Goal: Task Accomplishment & Management: Use online tool/utility

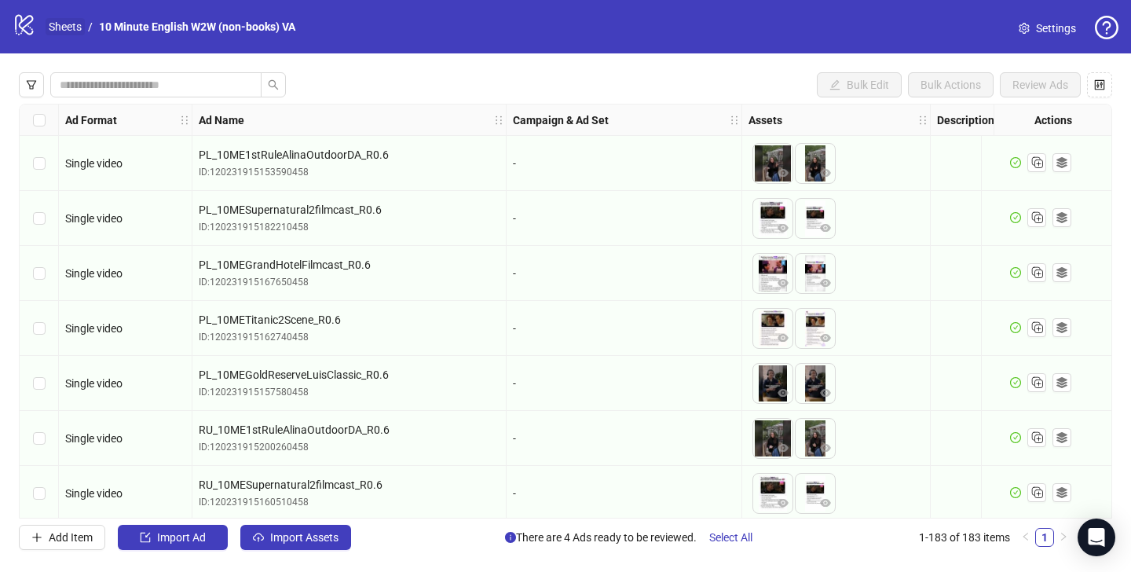
click at [68, 20] on link "Sheets" at bounding box center [65, 26] width 39 height 17
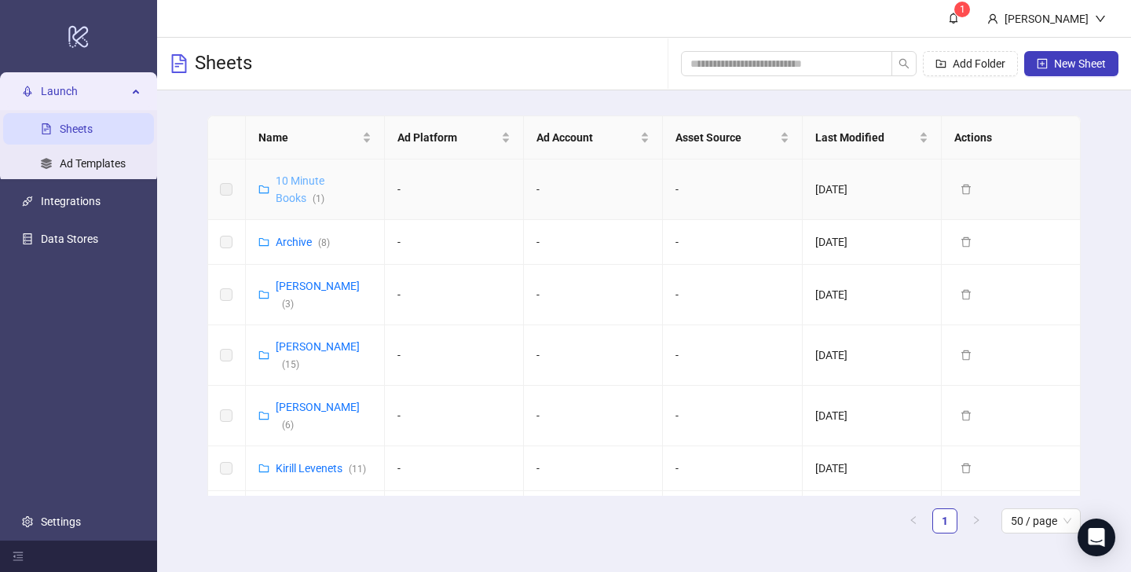
click at [302, 181] on link "10 Minute Books ( 1 )" at bounding box center [300, 189] width 49 height 30
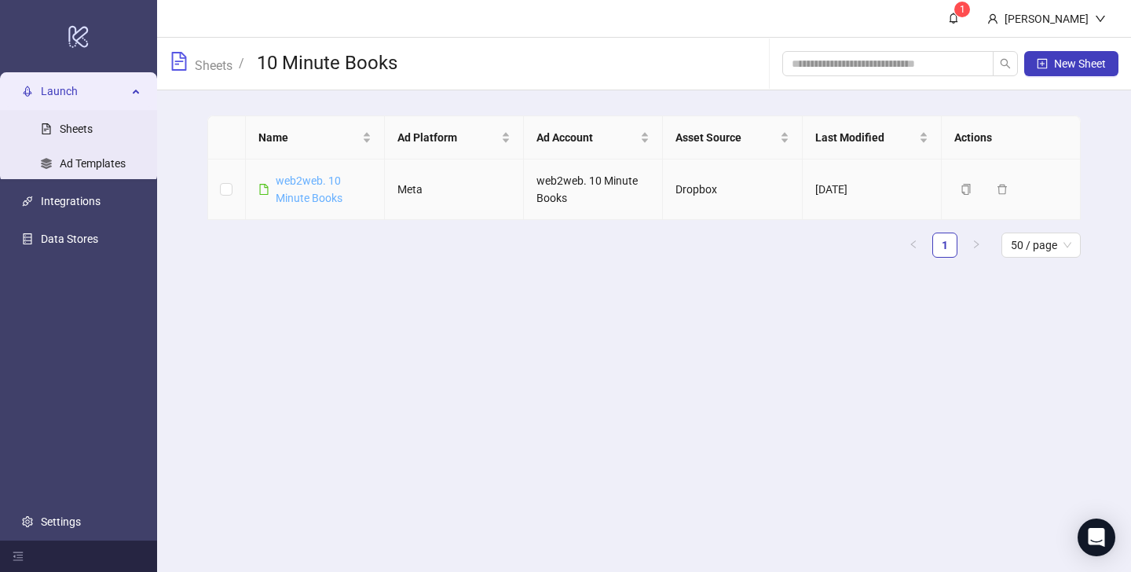
click at [301, 184] on link "web2web. 10 Minute Books" at bounding box center [309, 189] width 67 height 30
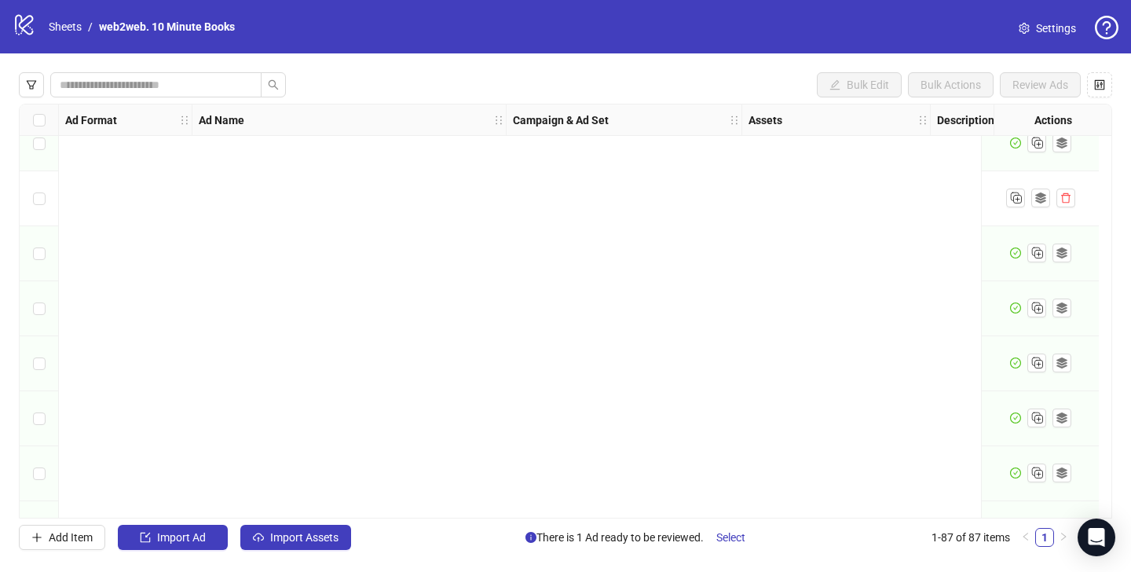
scroll to position [4409, 0]
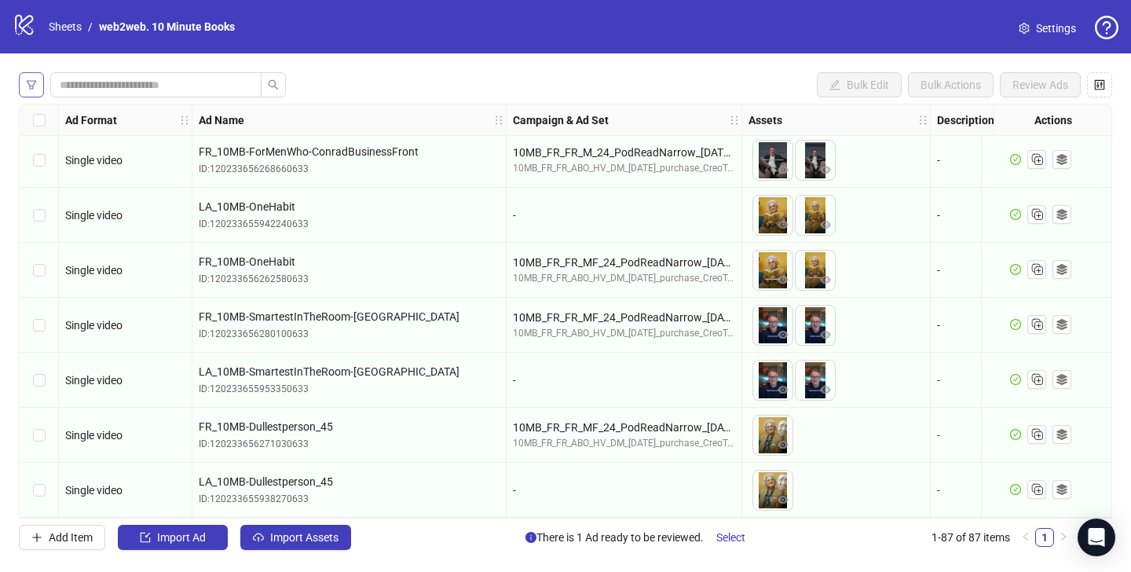
click at [24, 90] on button "button" at bounding box center [31, 84] width 25 height 25
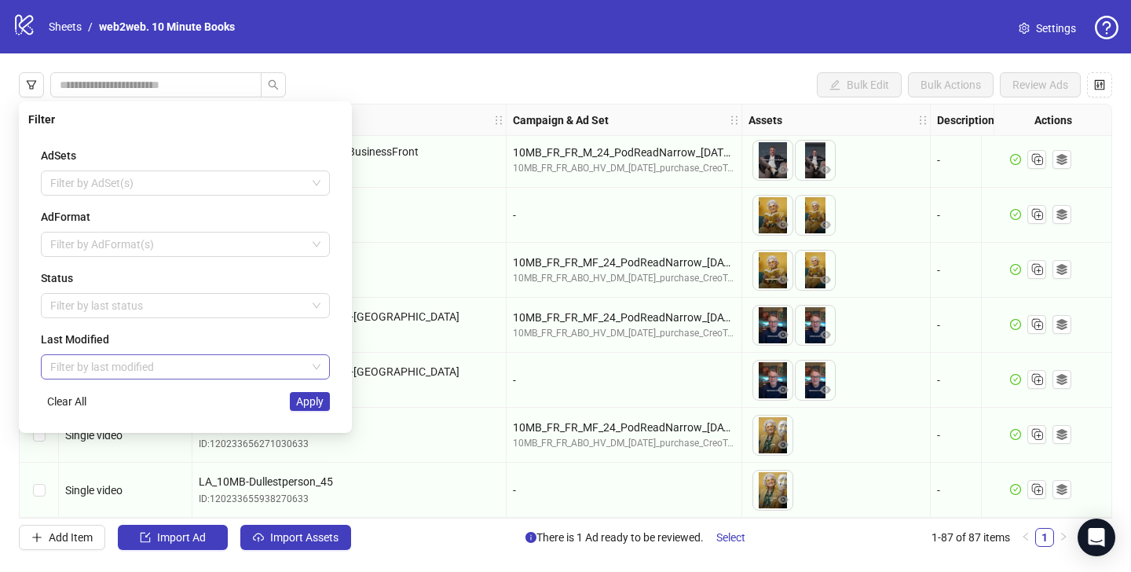
click at [97, 368] on input "search" at bounding box center [178, 367] width 256 height 24
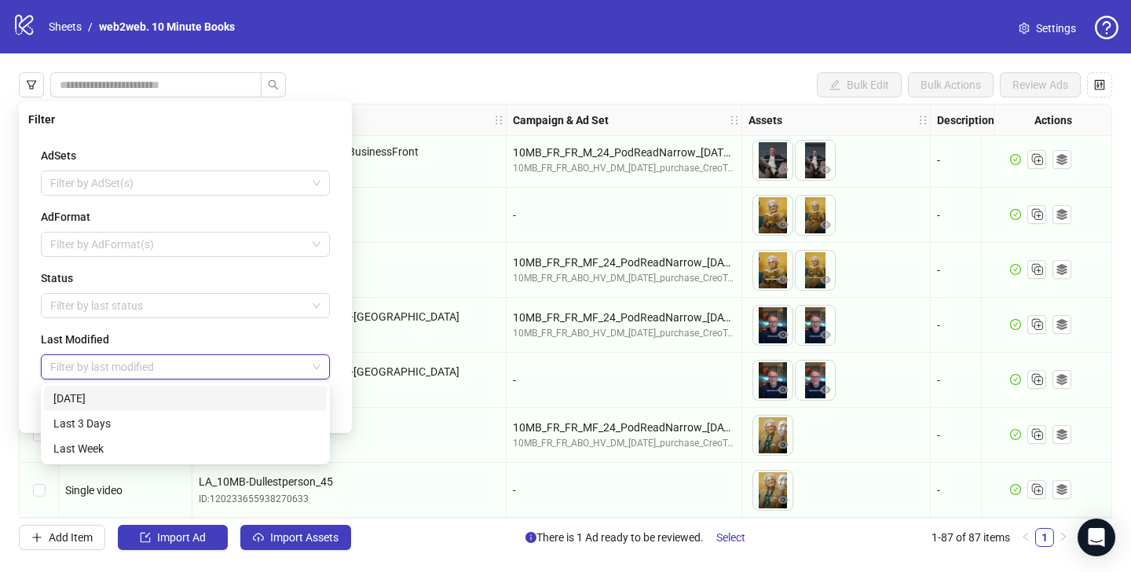
click at [101, 401] on div "[DATE]" at bounding box center [185, 398] width 264 height 17
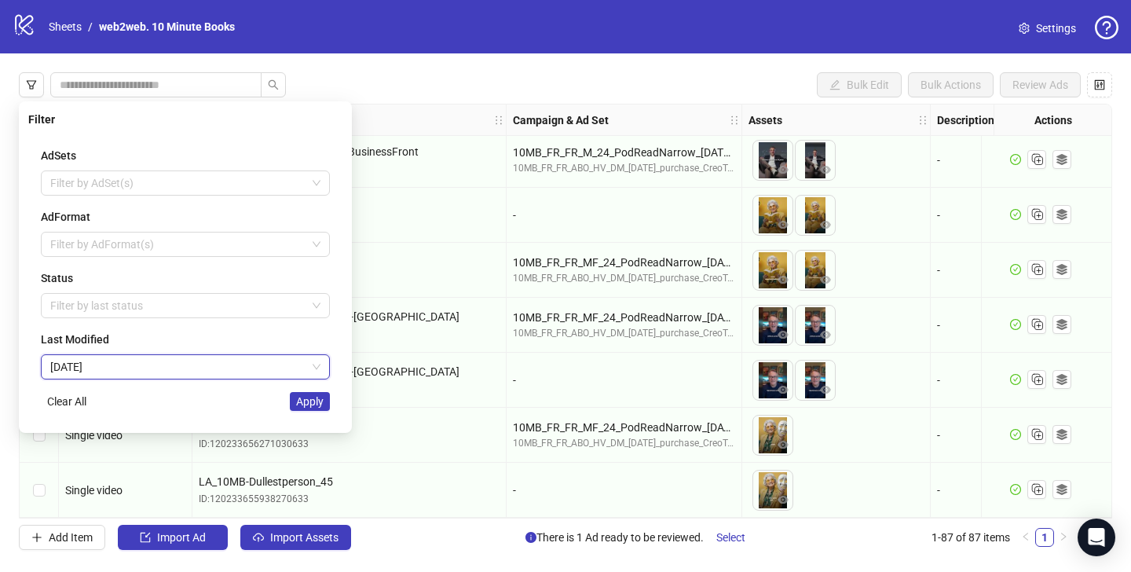
click at [152, 288] on div "Status Filter by last status" at bounding box center [185, 293] width 289 height 49
click at [142, 299] on div at bounding box center [177, 306] width 266 height 22
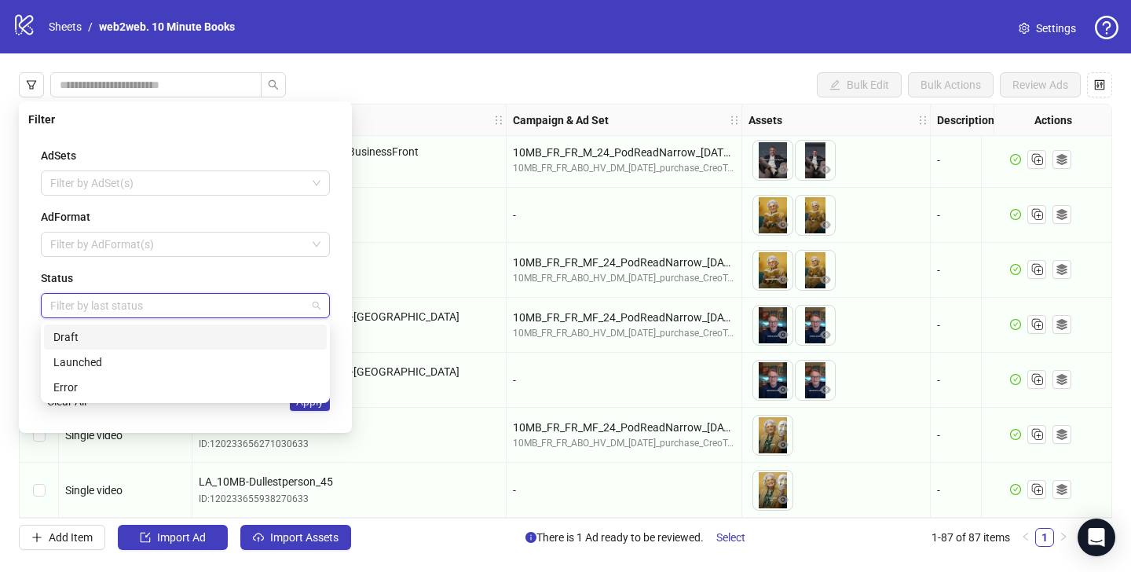
click at [132, 326] on div "Draft" at bounding box center [185, 336] width 283 height 25
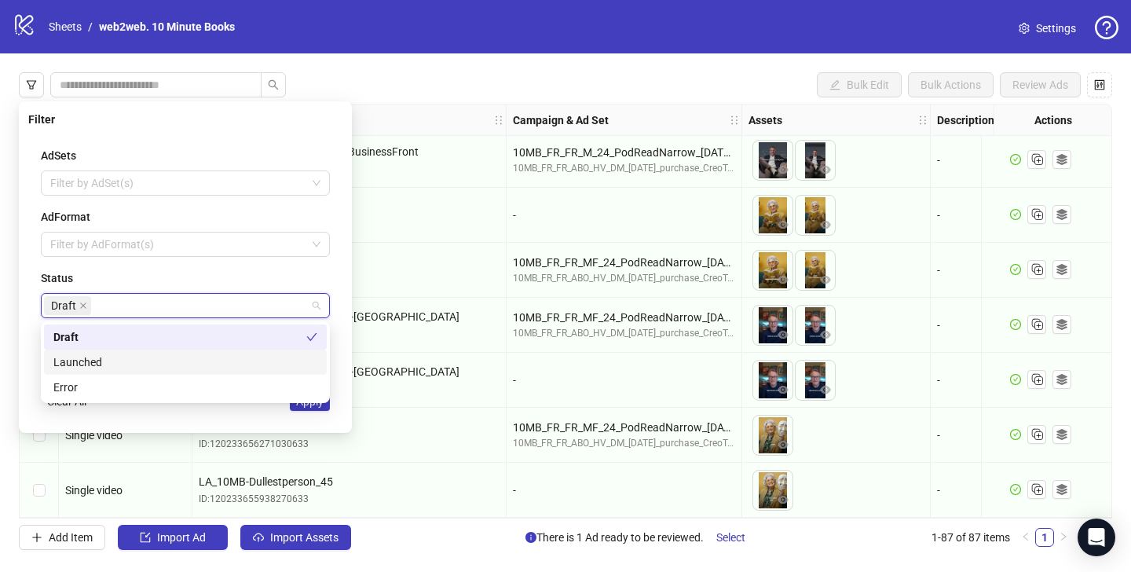
click at [269, 426] on div "Filter AdSets Filter by AdSet(s) AdFormat Filter by AdFormat(s) Status Draft La…" at bounding box center [185, 267] width 333 height 332
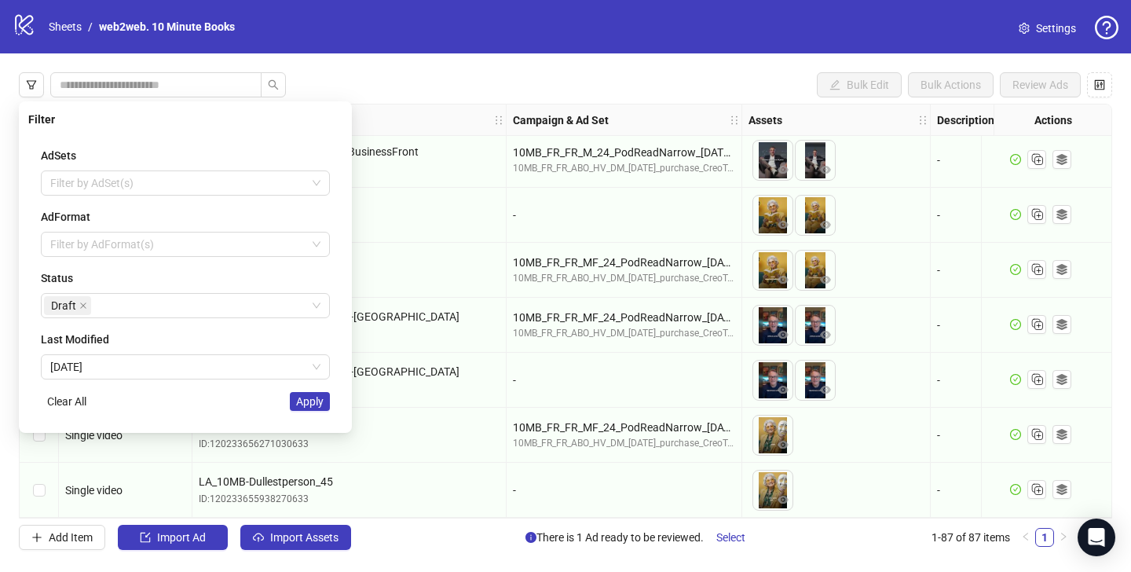
click at [305, 416] on div "AdSets Filter by AdSet(s) AdFormat Filter by AdFormat(s) Status Draft Last Modi…" at bounding box center [185, 278] width 314 height 289
click at [316, 399] on span "Apply" at bounding box center [309, 401] width 27 height 13
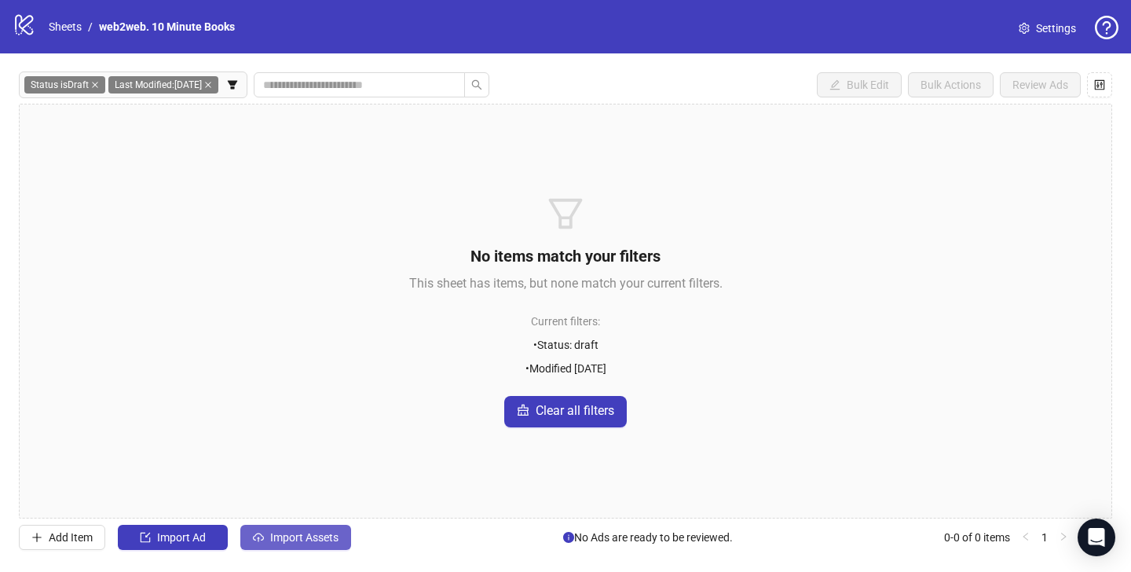
click at [299, 533] on span "Import Assets" at bounding box center [304, 537] width 68 height 13
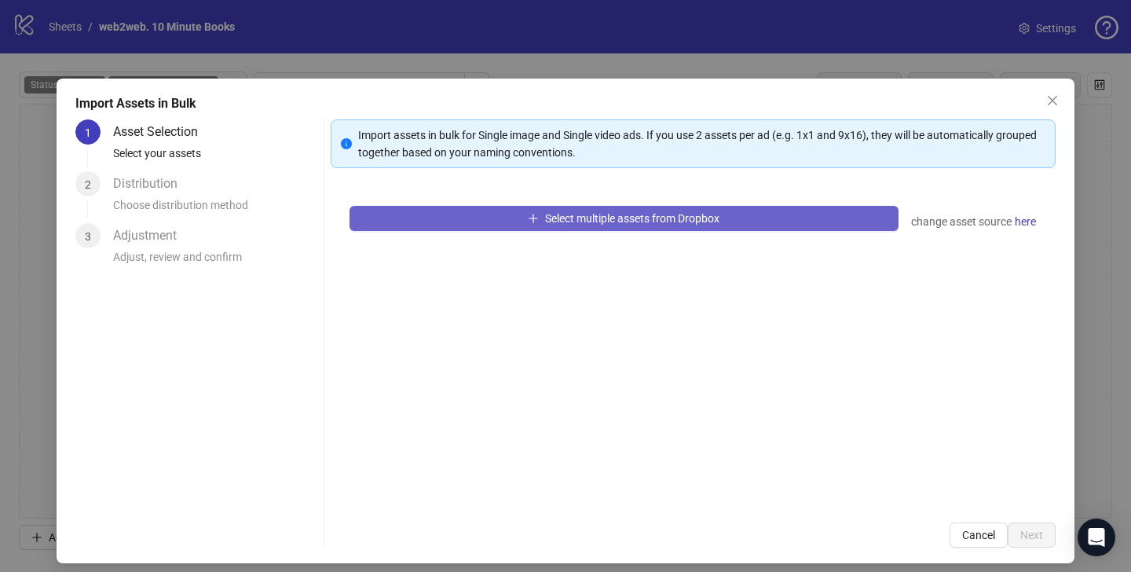
click at [438, 229] on button "Select multiple assets from Dropbox" at bounding box center [624, 218] width 549 height 25
click at [596, 218] on span "Select multiple assets from Dropbox" at bounding box center [632, 218] width 174 height 13
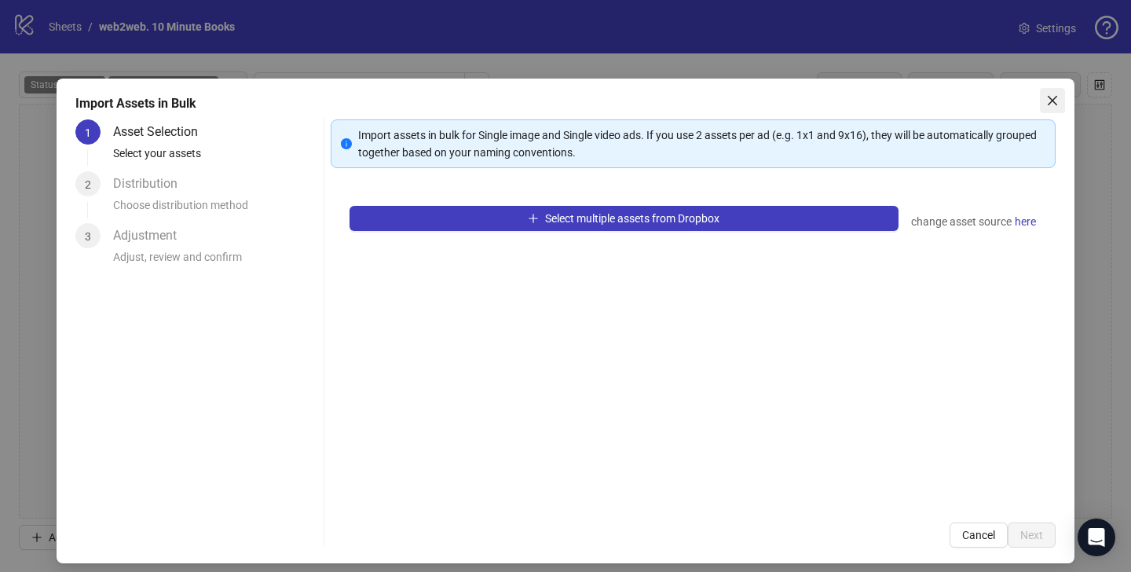
click at [1048, 96] on icon "close" at bounding box center [1052, 100] width 13 height 13
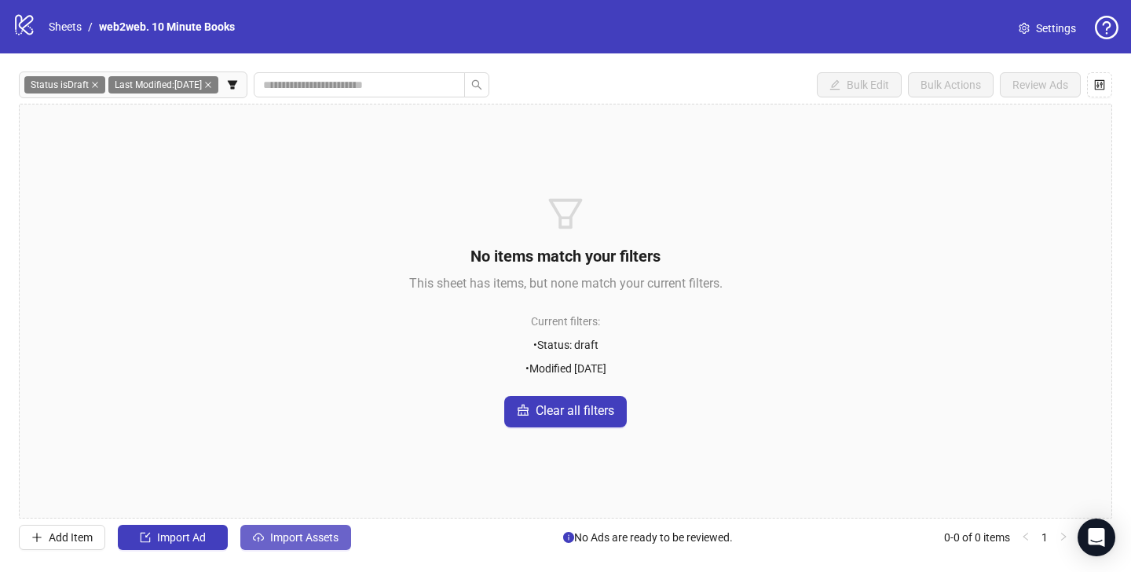
click at [281, 531] on span "Import Assets" at bounding box center [304, 537] width 68 height 13
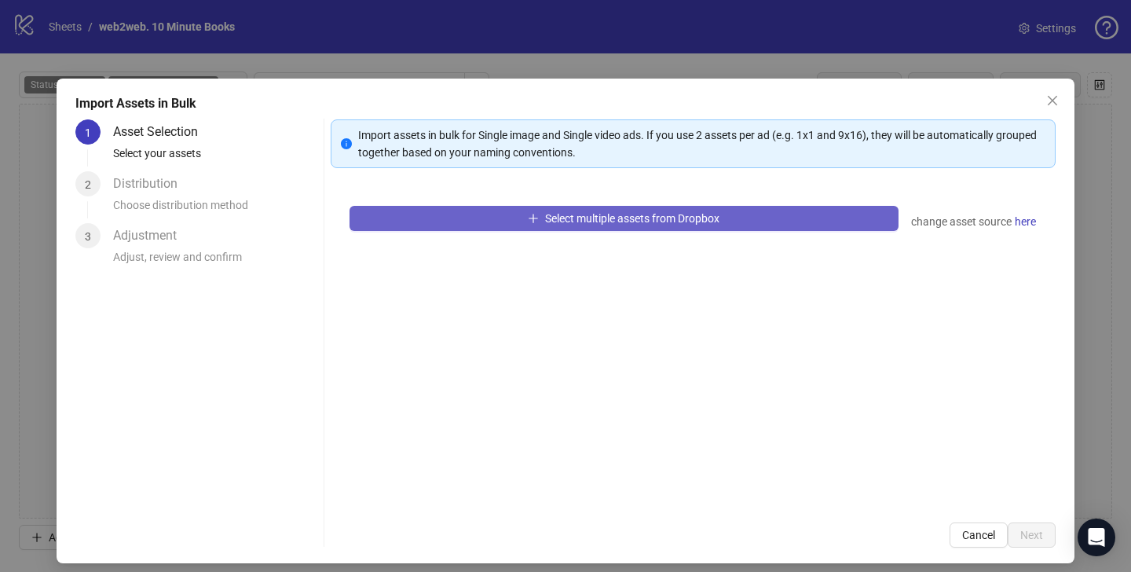
click at [708, 222] on span "Select multiple assets from Dropbox" at bounding box center [632, 218] width 174 height 13
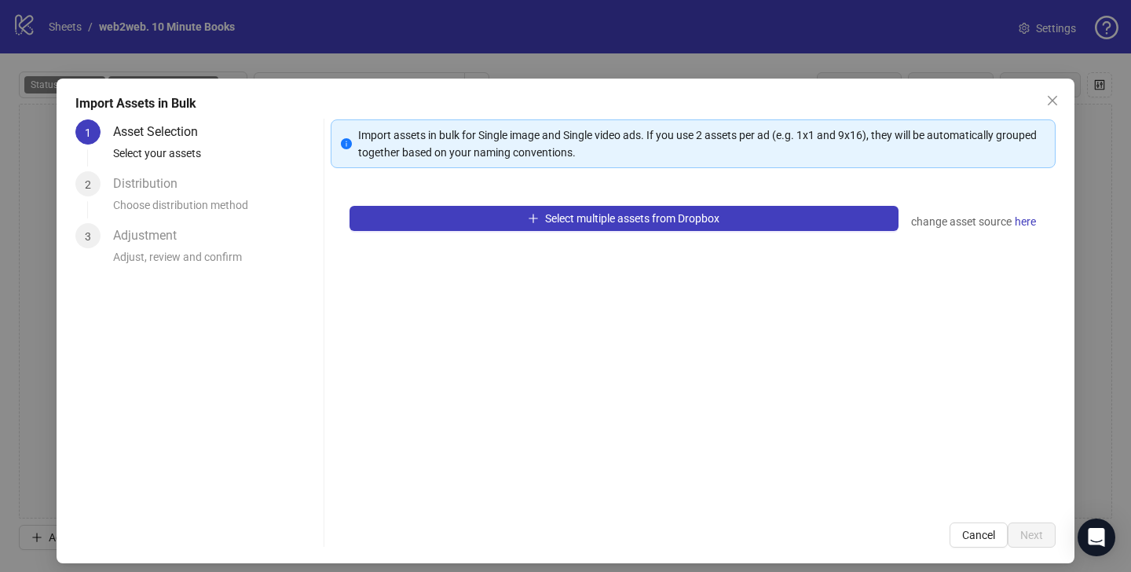
click at [1046, 105] on span "Close" at bounding box center [1052, 100] width 25 height 13
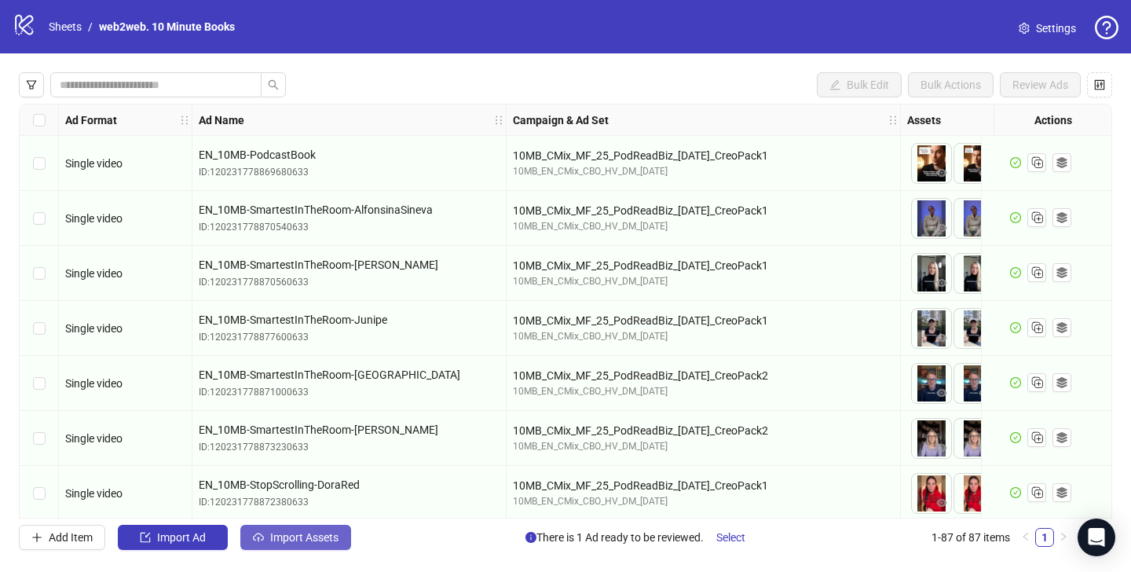
click at [305, 544] on span "Import Assets" at bounding box center [304, 537] width 68 height 13
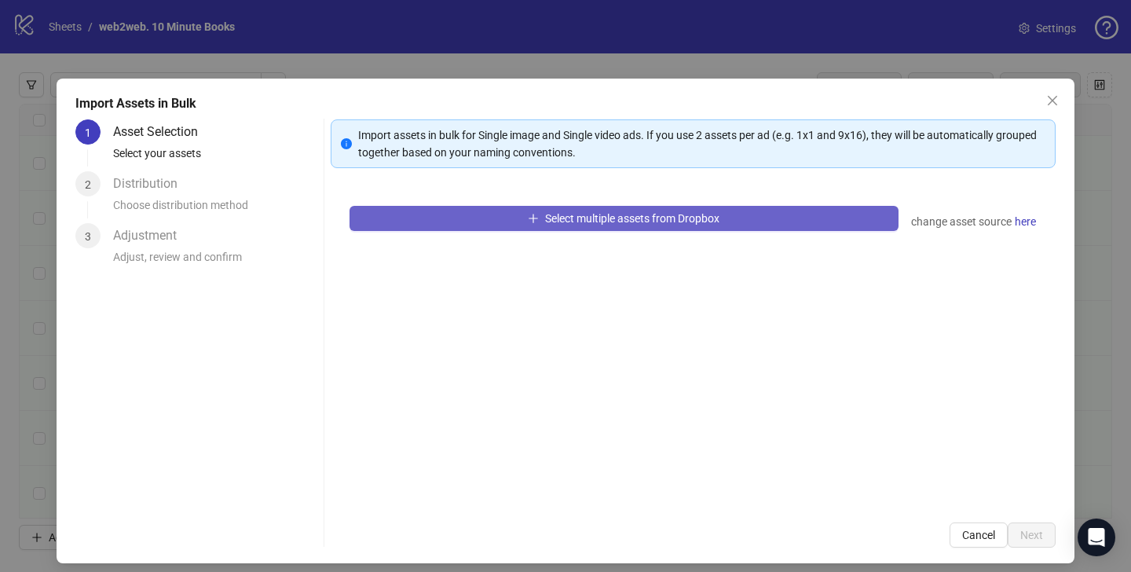
click at [521, 222] on button "Select multiple assets from Dropbox" at bounding box center [624, 218] width 549 height 25
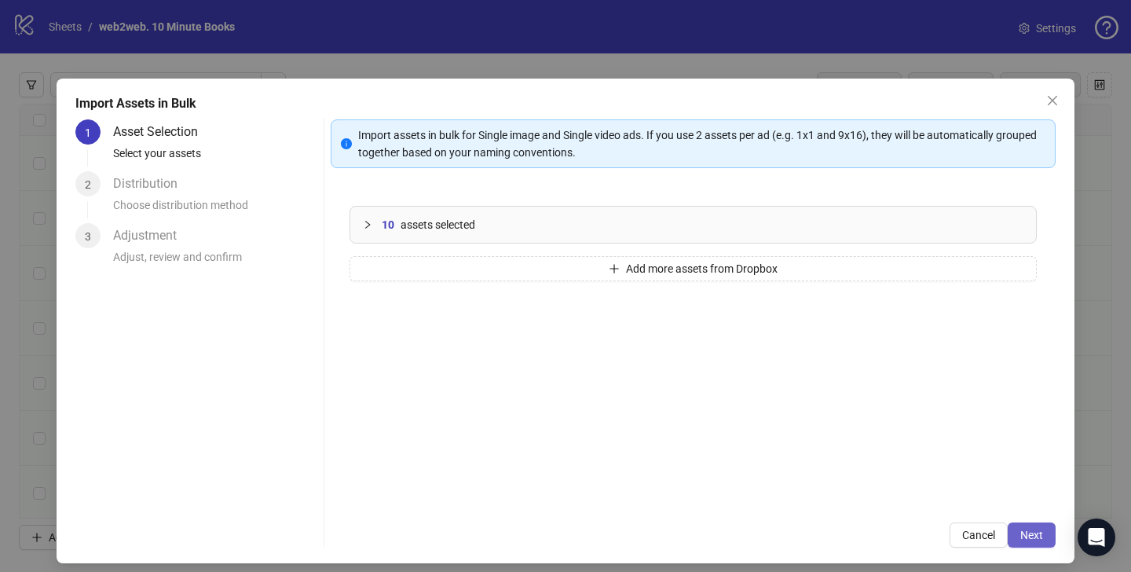
click at [1029, 538] on span "Next" at bounding box center [1032, 535] width 23 height 13
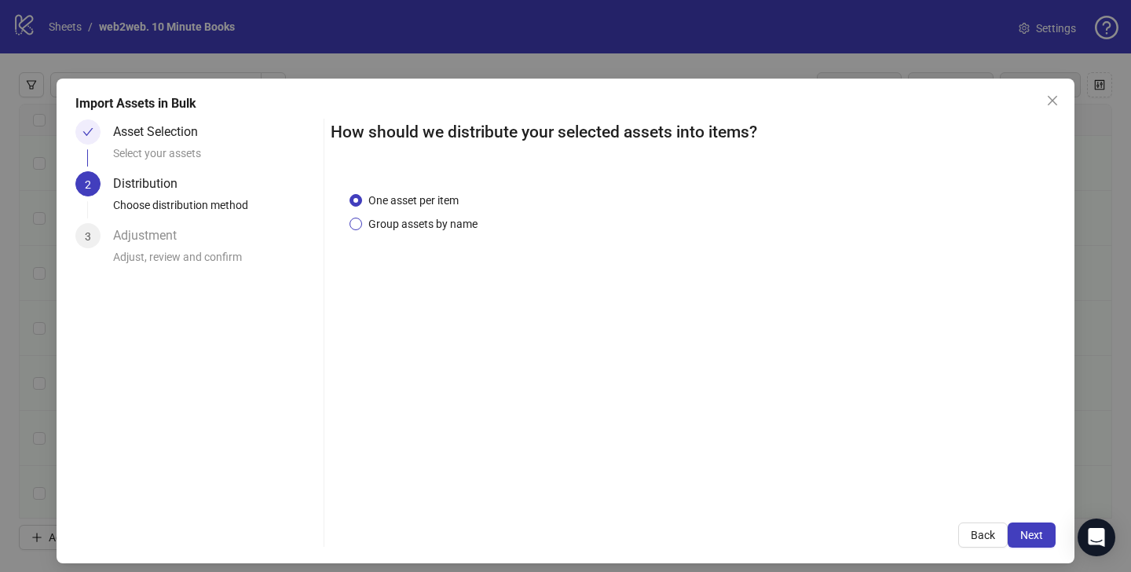
click at [445, 225] on span "Group assets by name" at bounding box center [423, 223] width 122 height 17
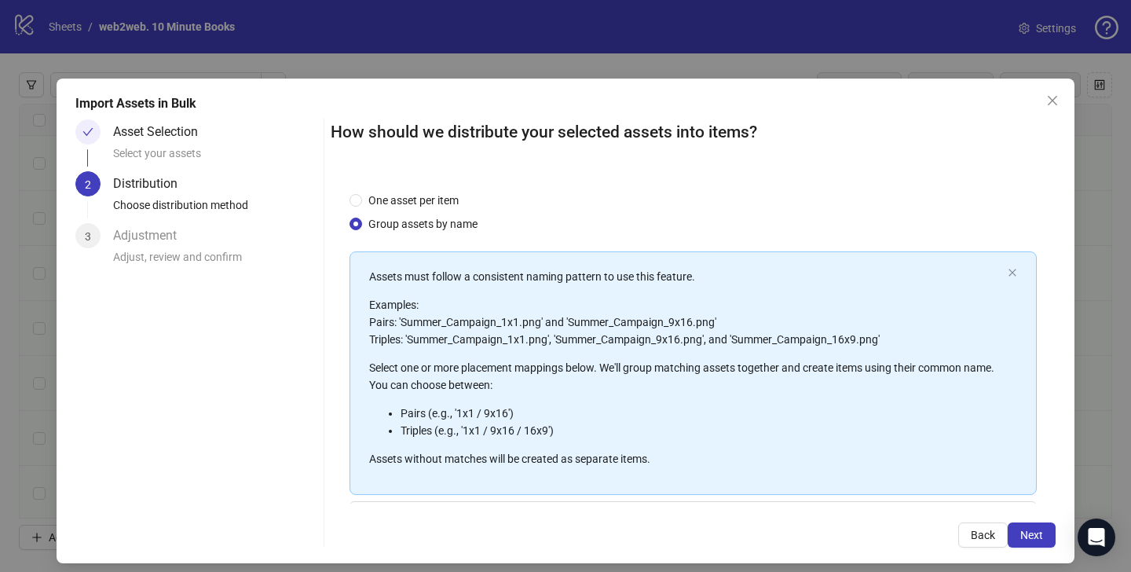
scroll to position [148, 0]
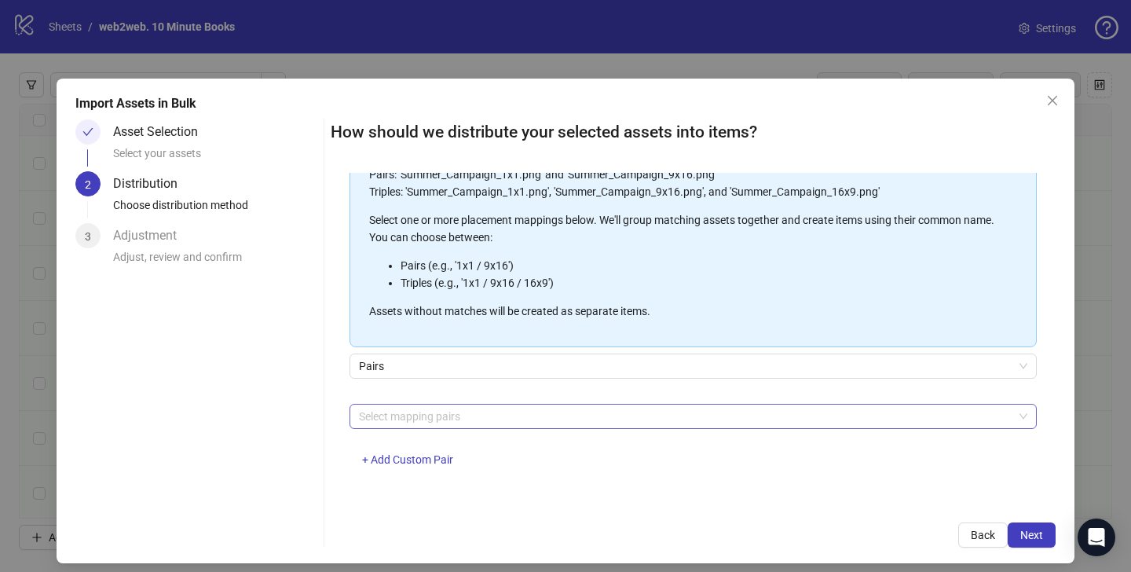
click at [445, 424] on div at bounding box center [685, 416] width 665 height 22
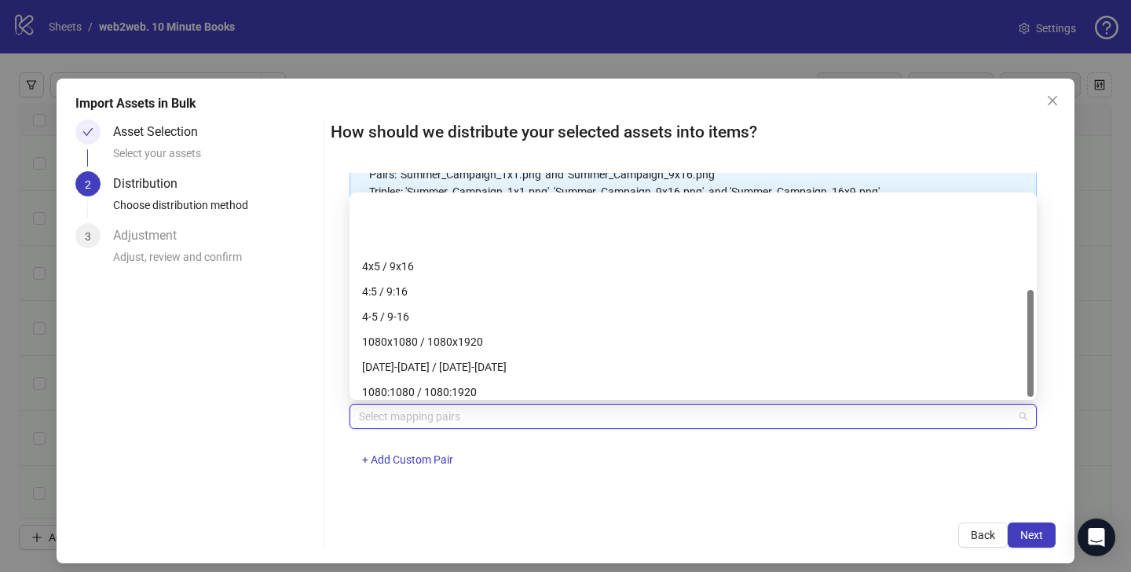
scroll to position [176, 0]
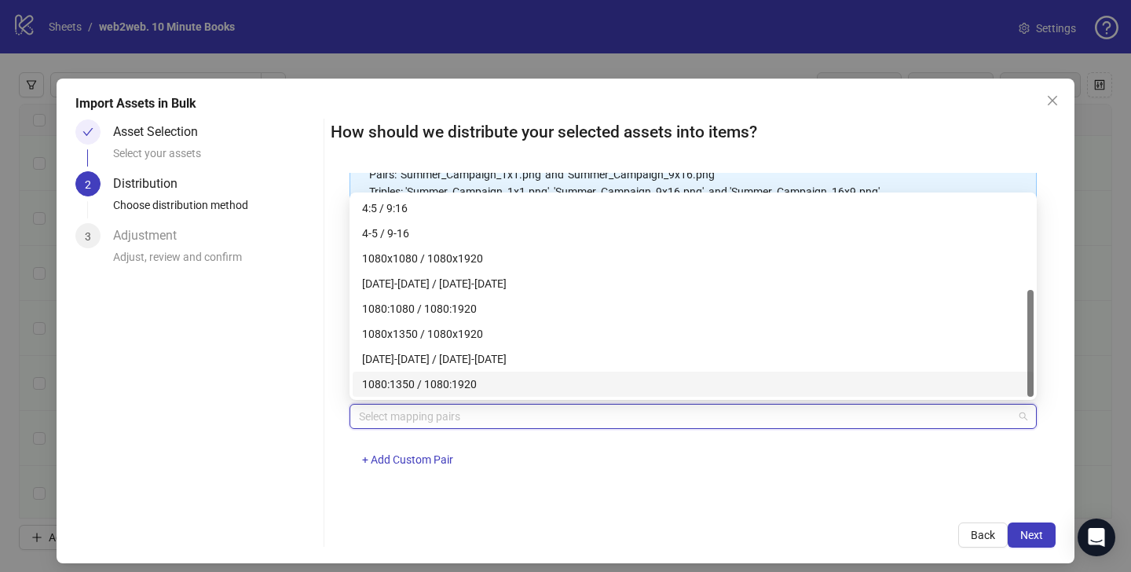
click at [566, 476] on div "Select mapping pairs + Add Custom Pair" at bounding box center [693, 445] width 687 height 82
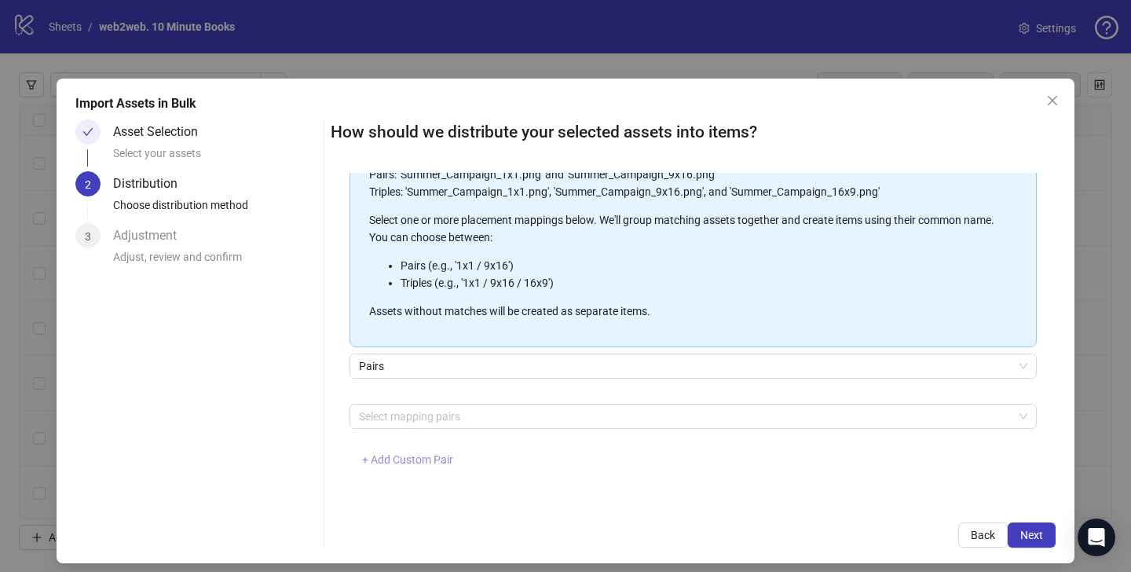
click at [417, 454] on span "+ Add Custom Pair" at bounding box center [407, 459] width 91 height 13
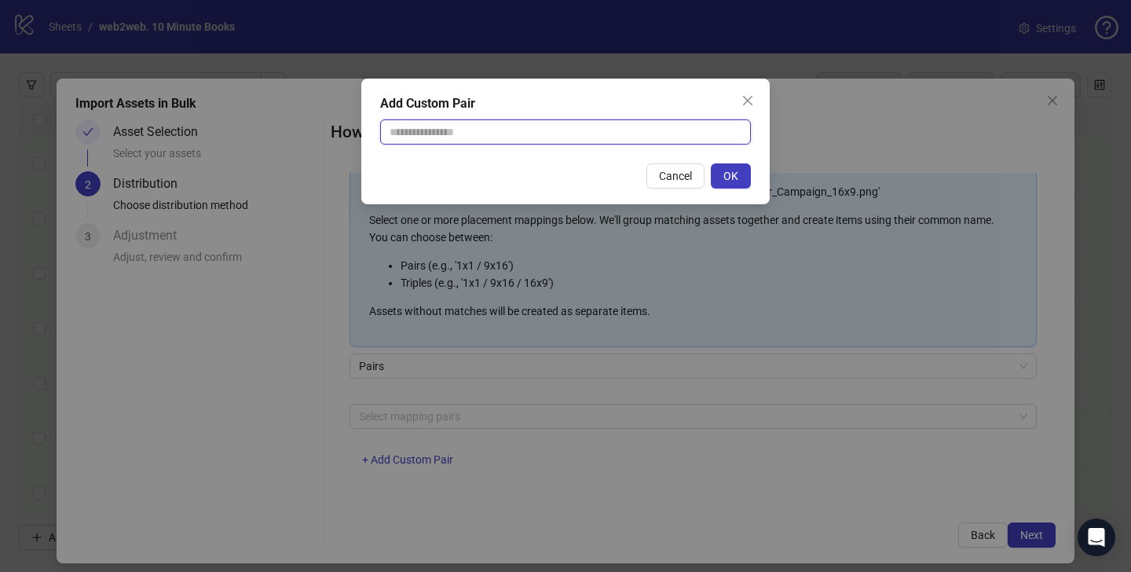
click at [418, 139] on input "text" at bounding box center [565, 131] width 371 height 25
type input "******"
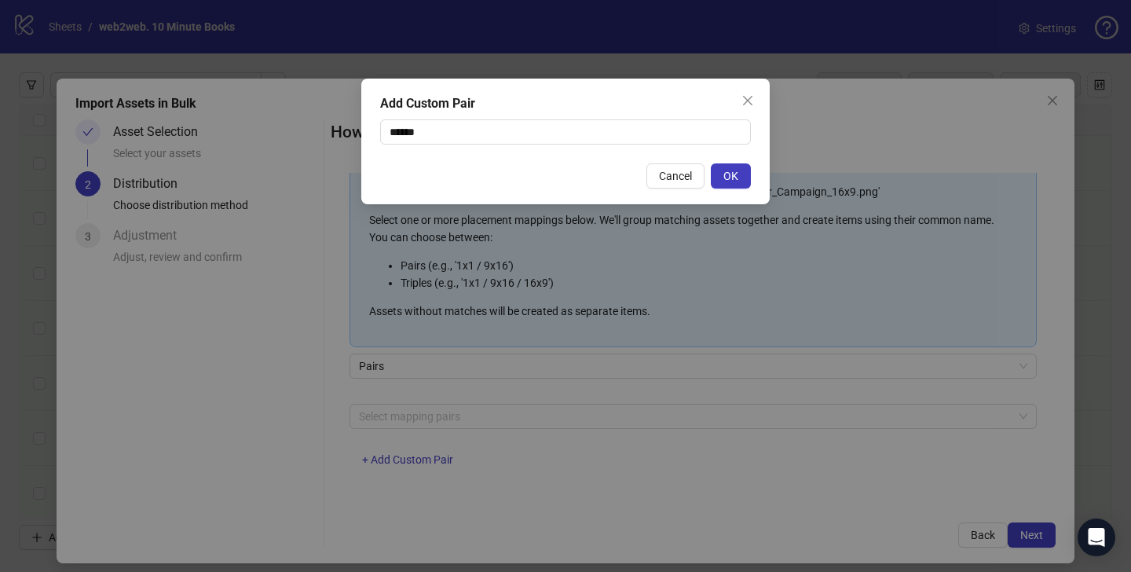
click at [738, 178] on button "OK" at bounding box center [731, 175] width 40 height 25
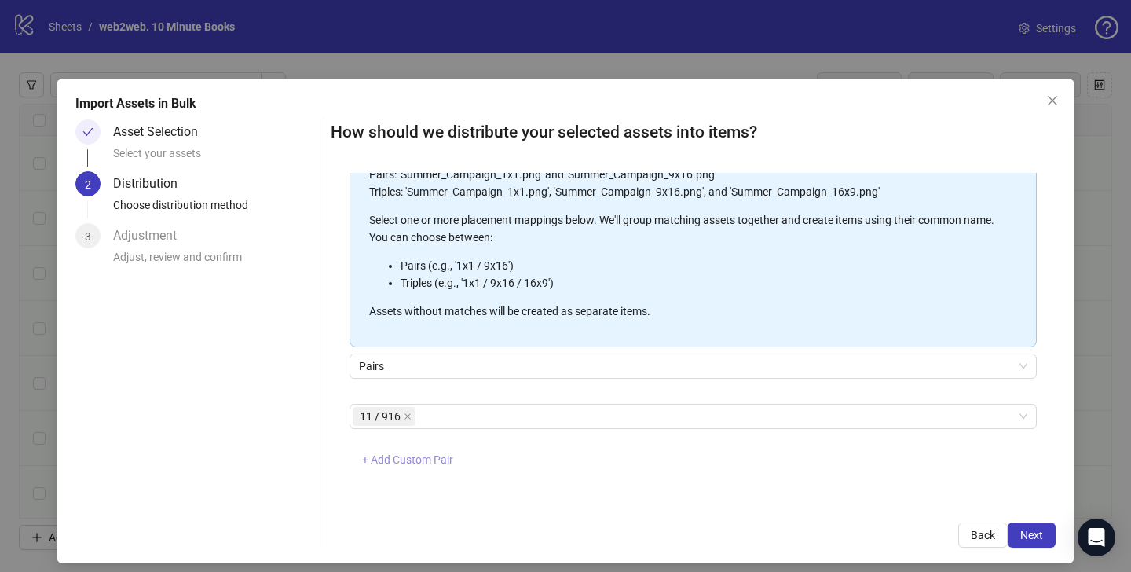
click at [431, 461] on span "+ Add Custom Pair" at bounding box center [407, 459] width 91 height 13
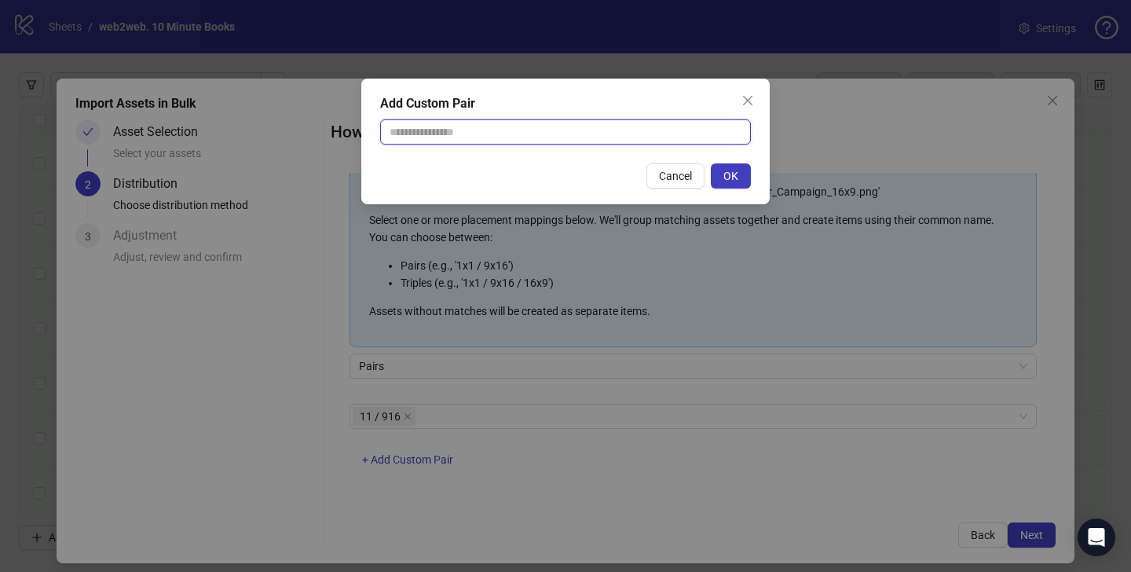
click at [504, 137] on input "text" at bounding box center [565, 131] width 371 height 25
type input "******"
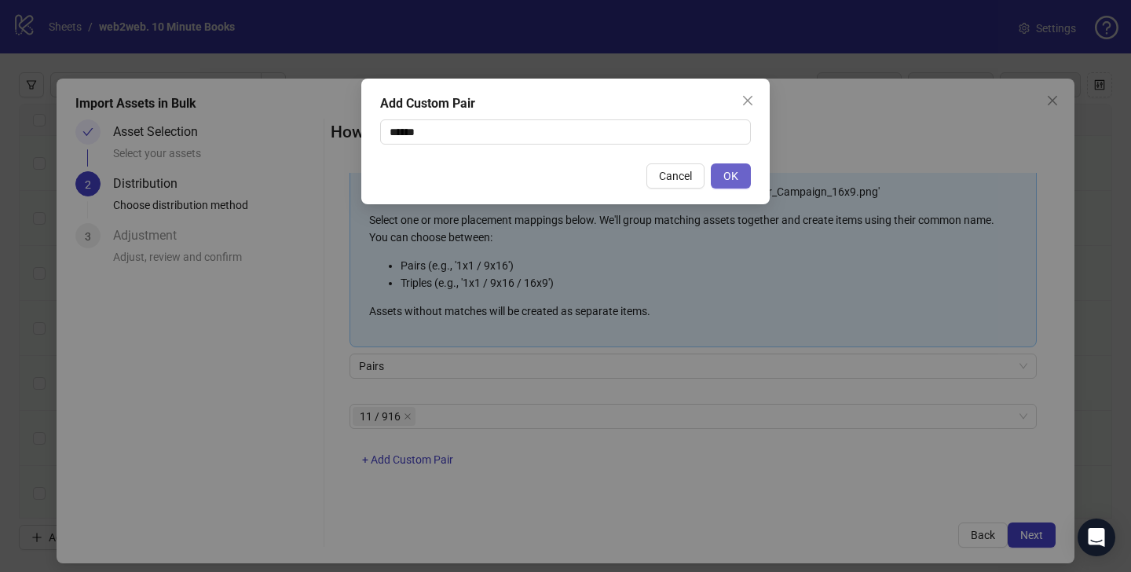
click at [732, 178] on span "OK" at bounding box center [731, 176] width 15 height 13
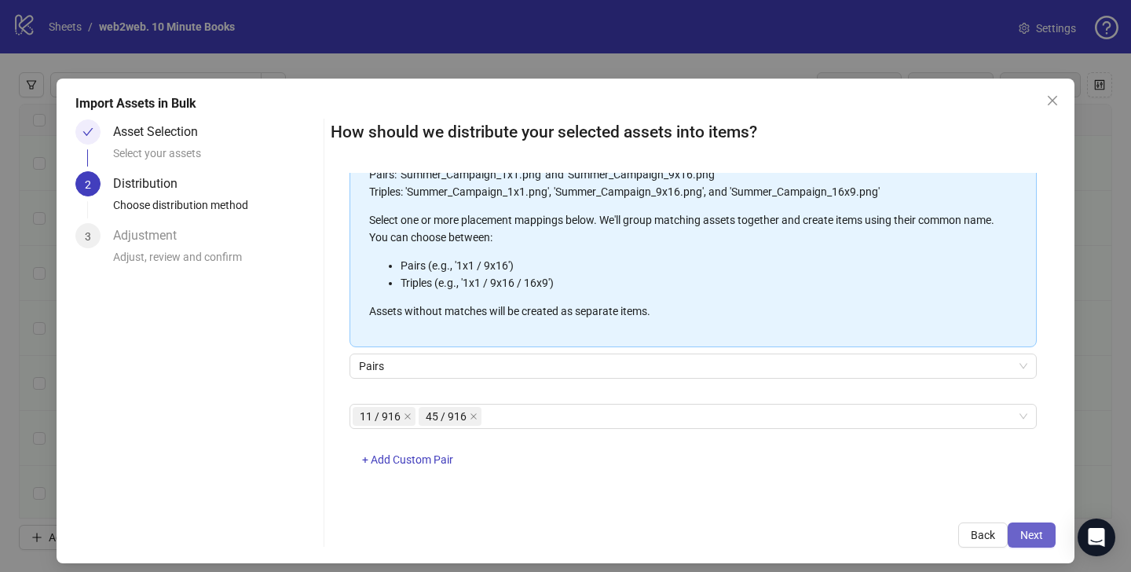
click at [1050, 529] on button "Next" at bounding box center [1032, 534] width 48 height 25
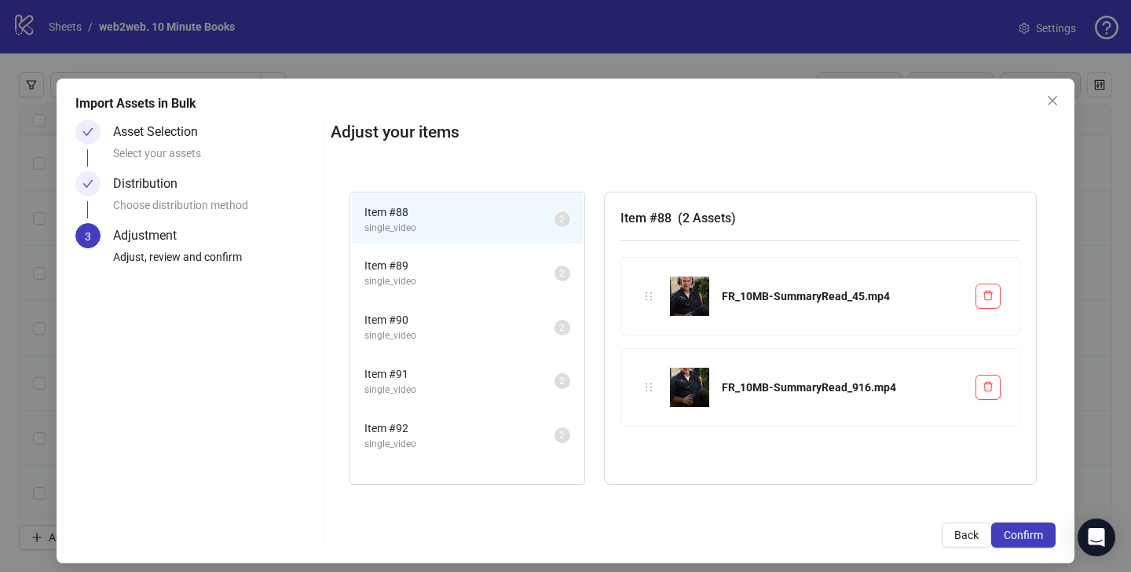
click at [517, 296] on li "Item # 89 single_video 2" at bounding box center [467, 272] width 231 height 51
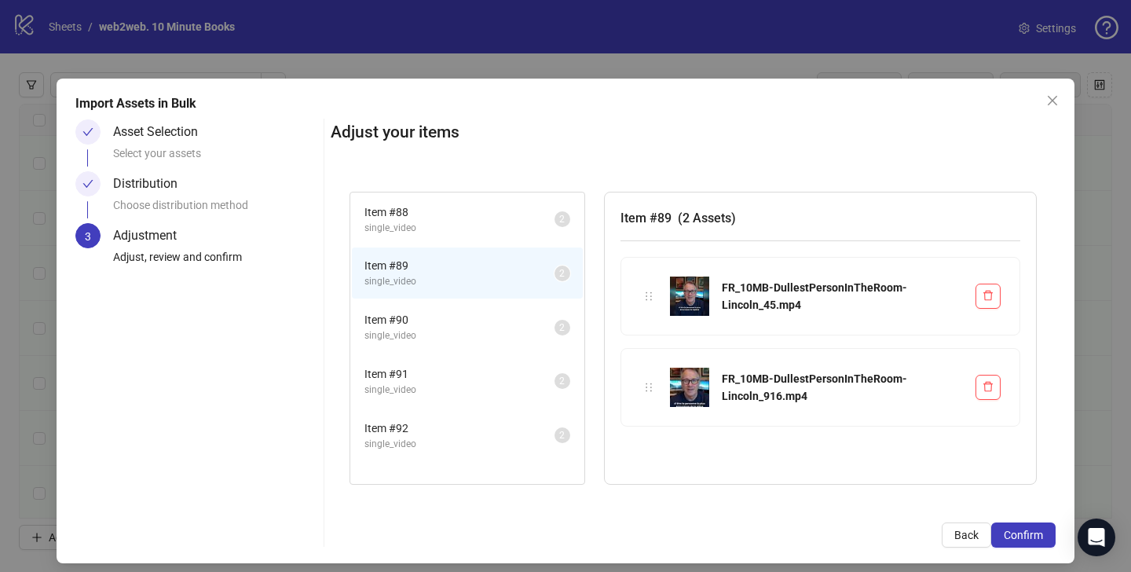
click at [508, 342] on span "single_video" at bounding box center [460, 335] width 190 height 15
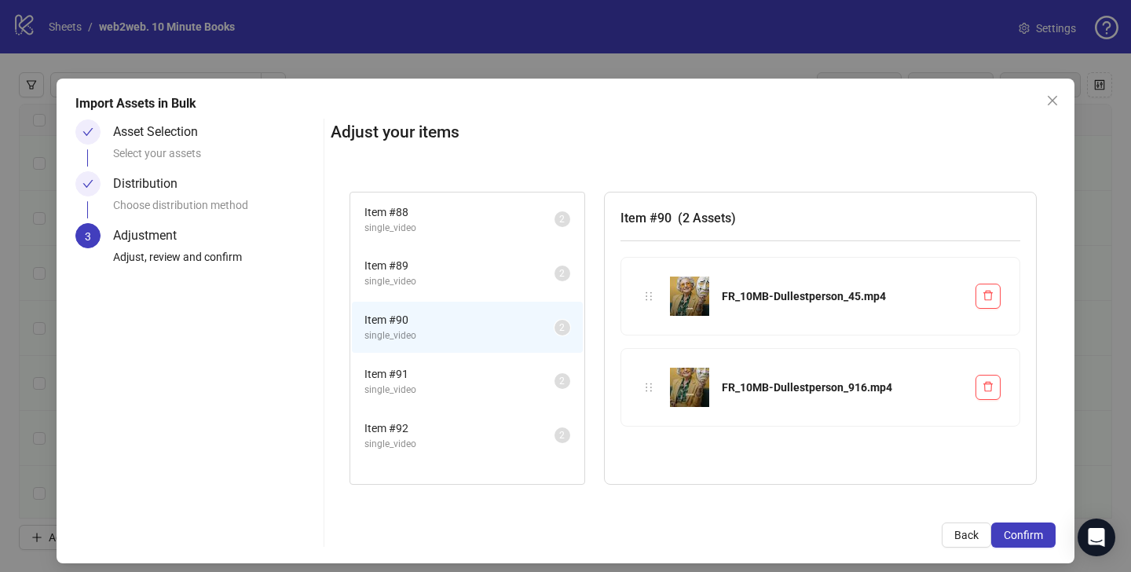
click at [501, 389] on span "single_video" at bounding box center [460, 390] width 190 height 15
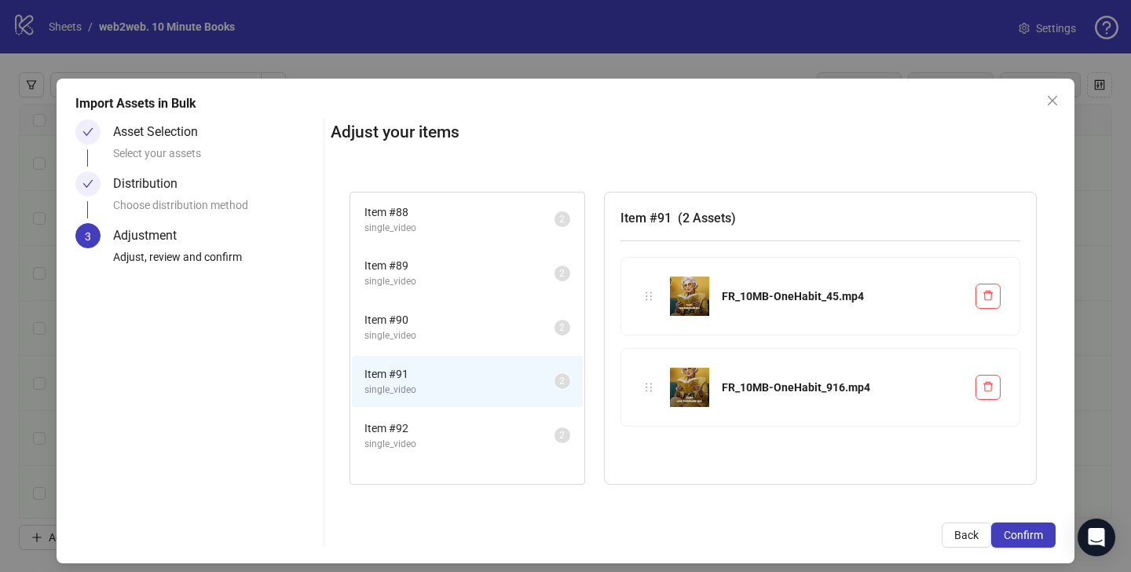
click at [492, 432] on span "Item # 92" at bounding box center [460, 428] width 190 height 17
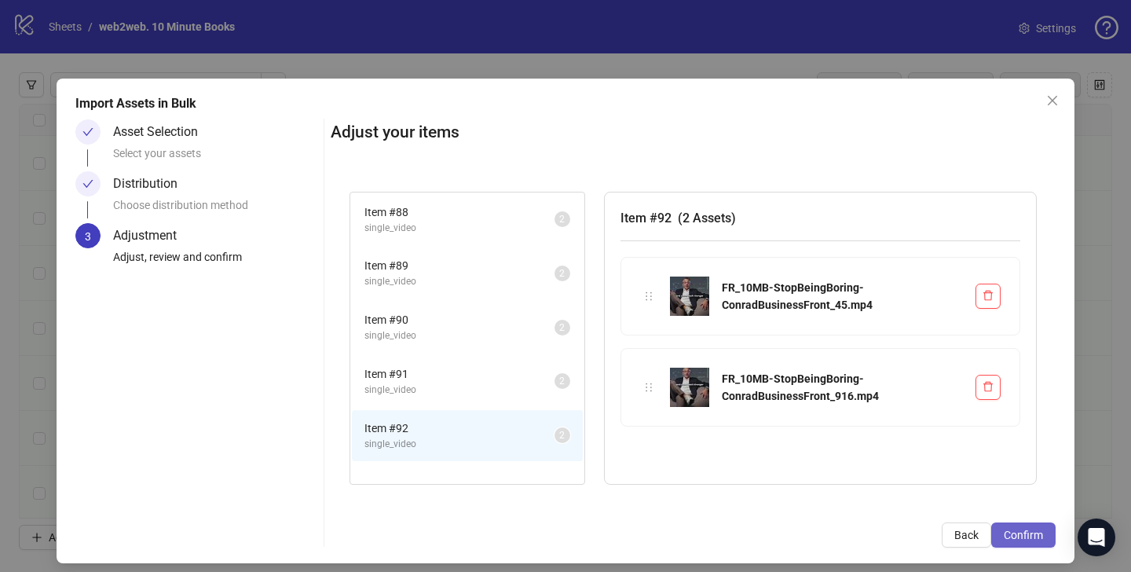
click at [1010, 535] on span "Confirm" at bounding box center [1023, 535] width 39 height 13
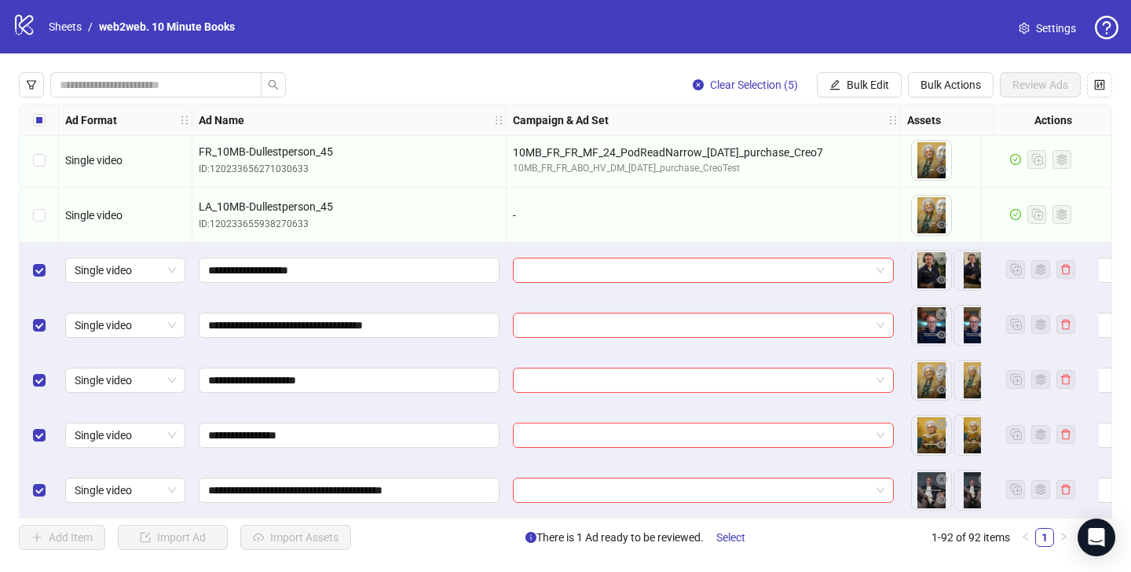
scroll to position [4684, 0]
click at [423, 262] on input "**********" at bounding box center [347, 270] width 279 height 17
type input "**********"
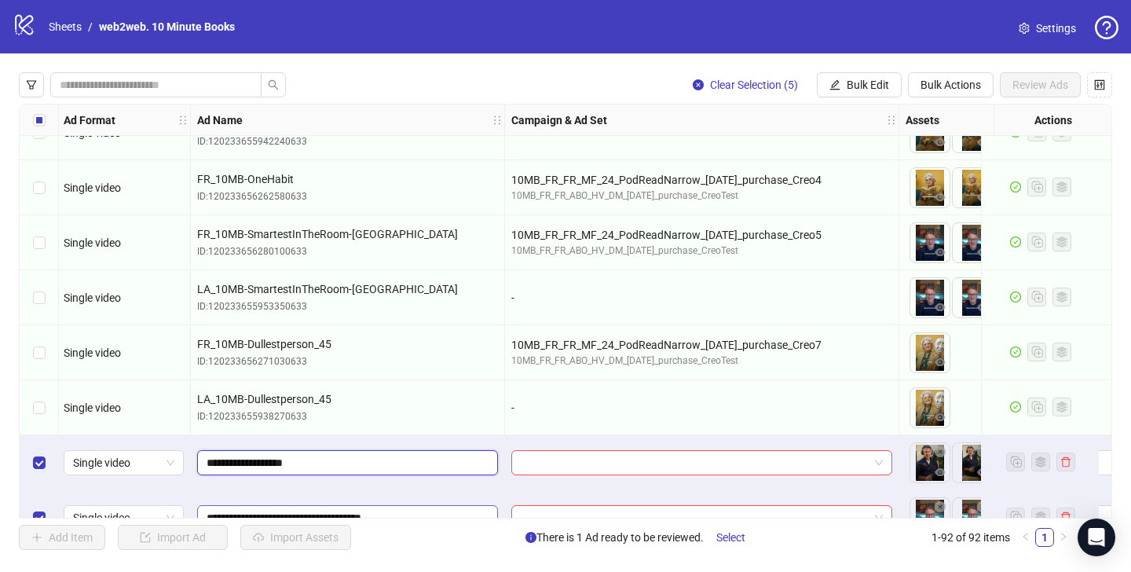
scroll to position [4485, 3]
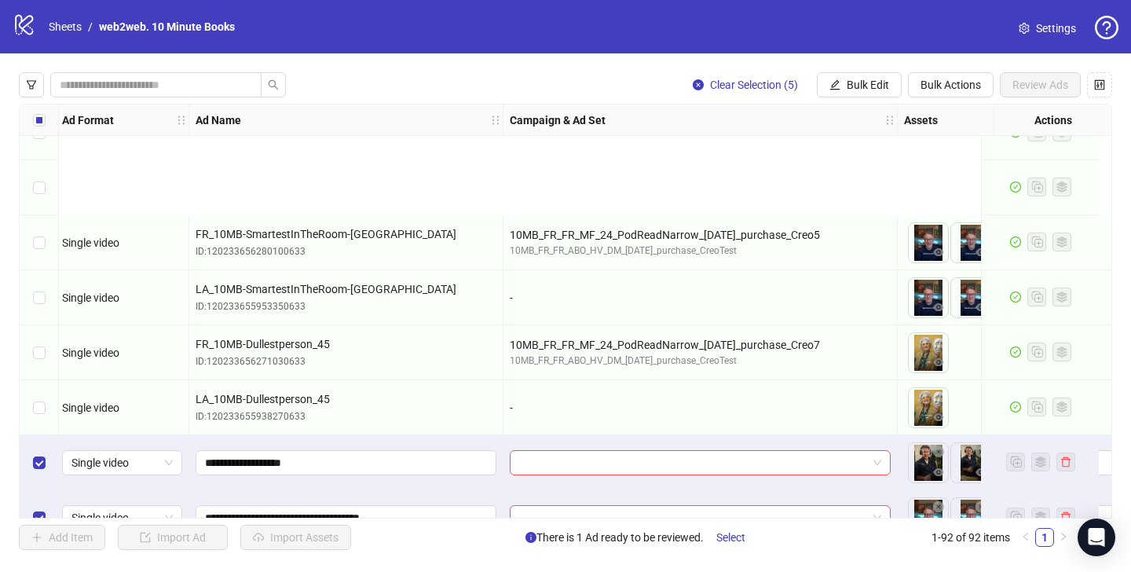
click at [445, 318] on div "Ad Format Ad Name Campaign & Ad Set Assets Descriptions Headlines Primary Texts…" at bounding box center [566, 311] width 1094 height 415
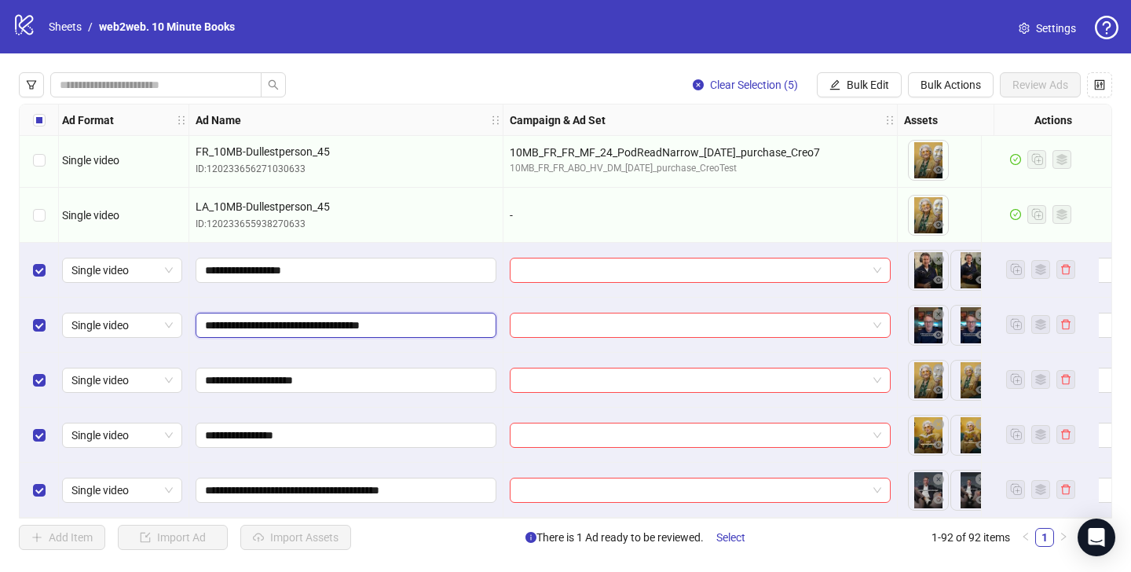
click at [439, 318] on input "**********" at bounding box center [344, 325] width 279 height 17
type input "**********"
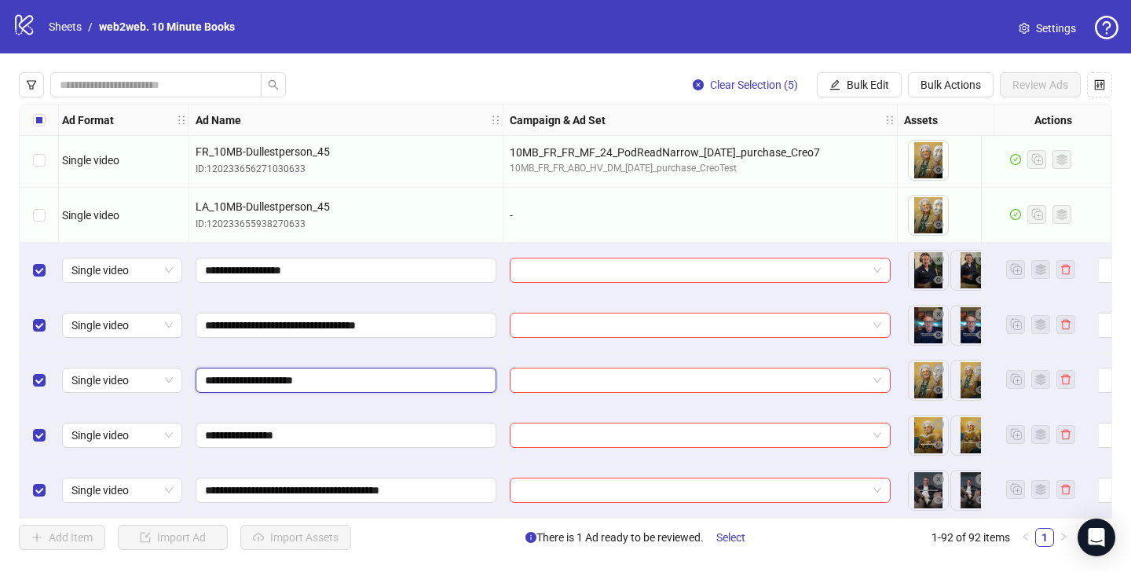
click at [396, 382] on input "**********" at bounding box center [344, 380] width 279 height 17
type input "**********"
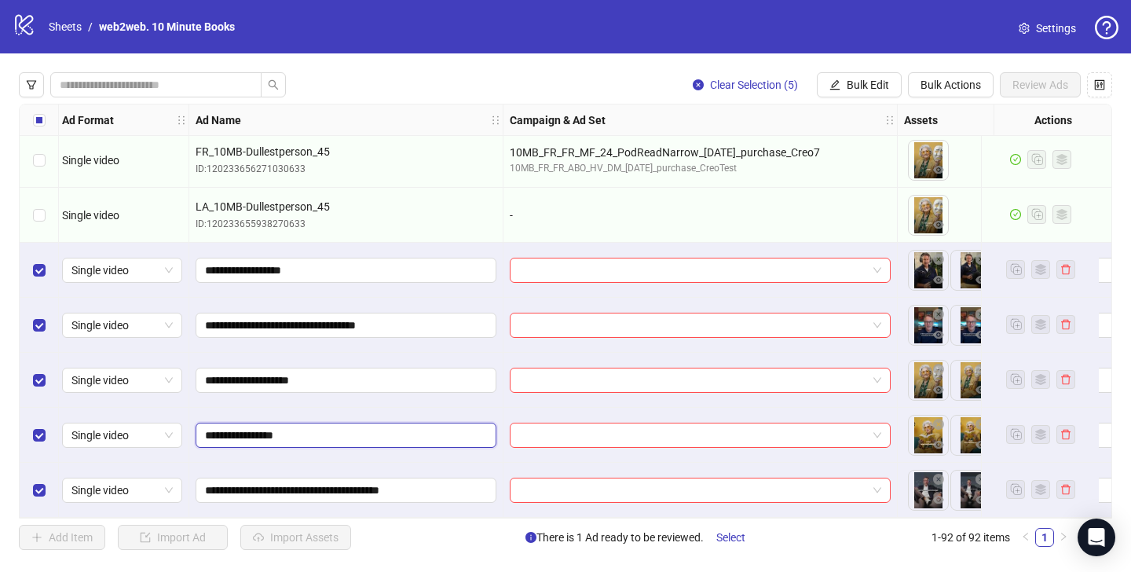
click at [404, 434] on input "**********" at bounding box center [344, 435] width 279 height 17
type input "**********"
click at [462, 482] on input "**********" at bounding box center [344, 490] width 279 height 17
type input "**********"
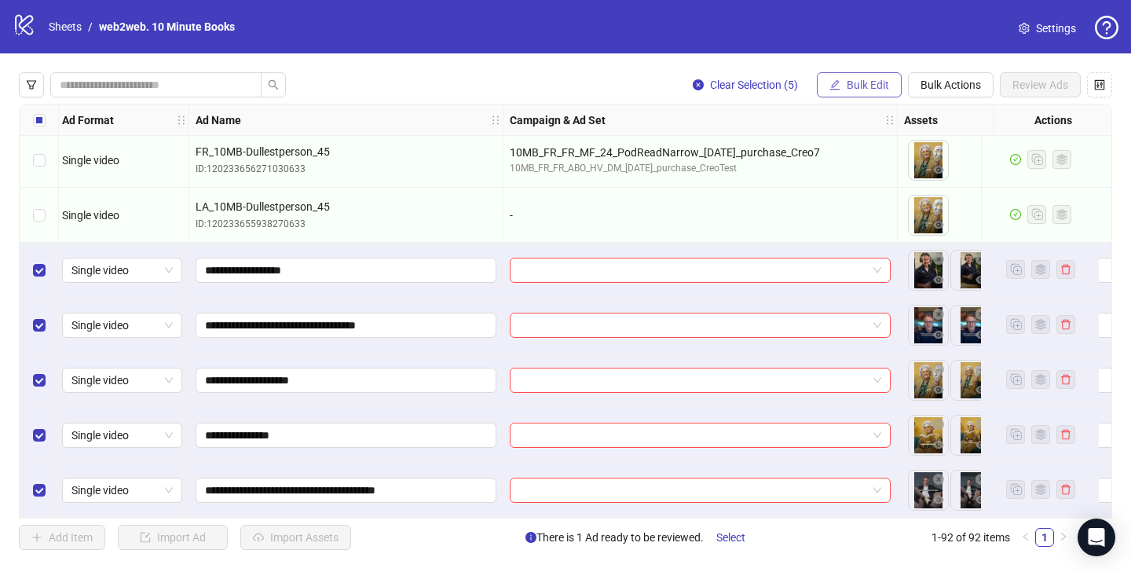
click at [859, 82] on span "Bulk Edit" at bounding box center [868, 85] width 42 height 13
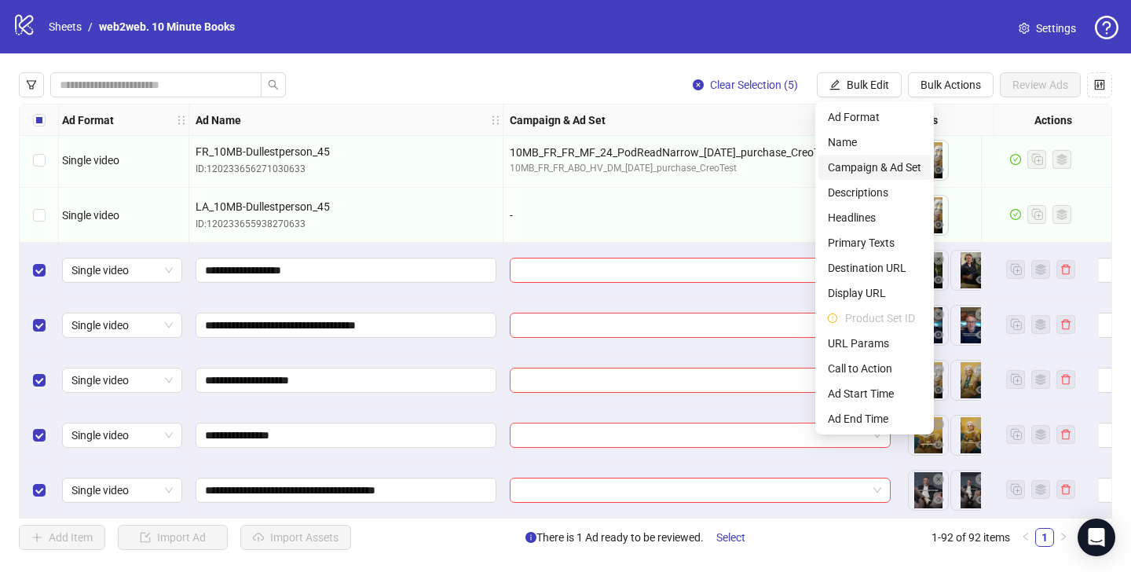
click at [861, 170] on span "Campaign & Ad Set" at bounding box center [874, 167] width 93 height 17
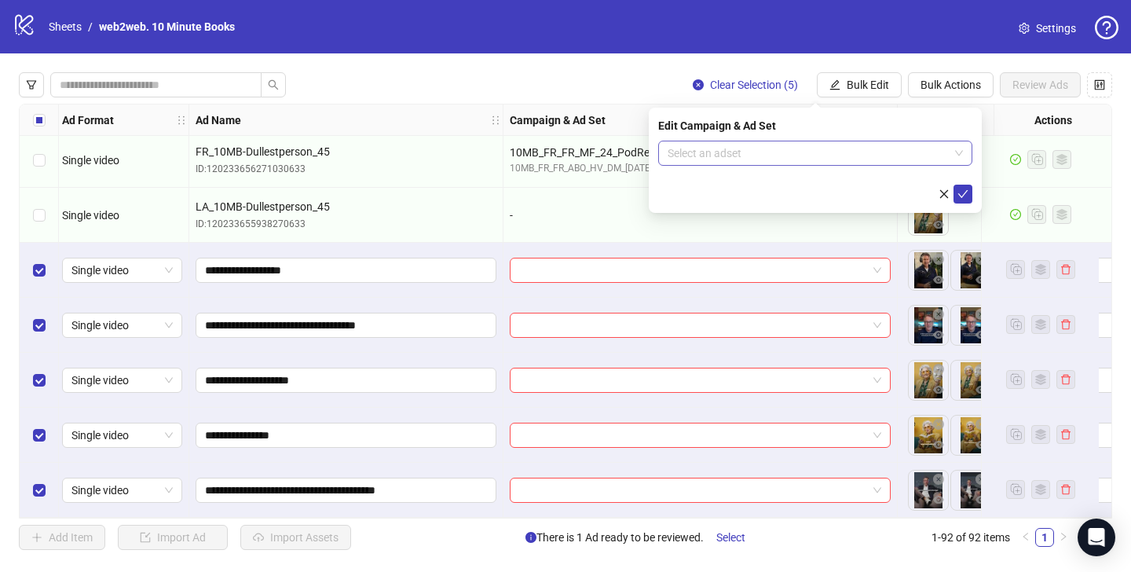
click at [736, 158] on input "search" at bounding box center [808, 153] width 281 height 24
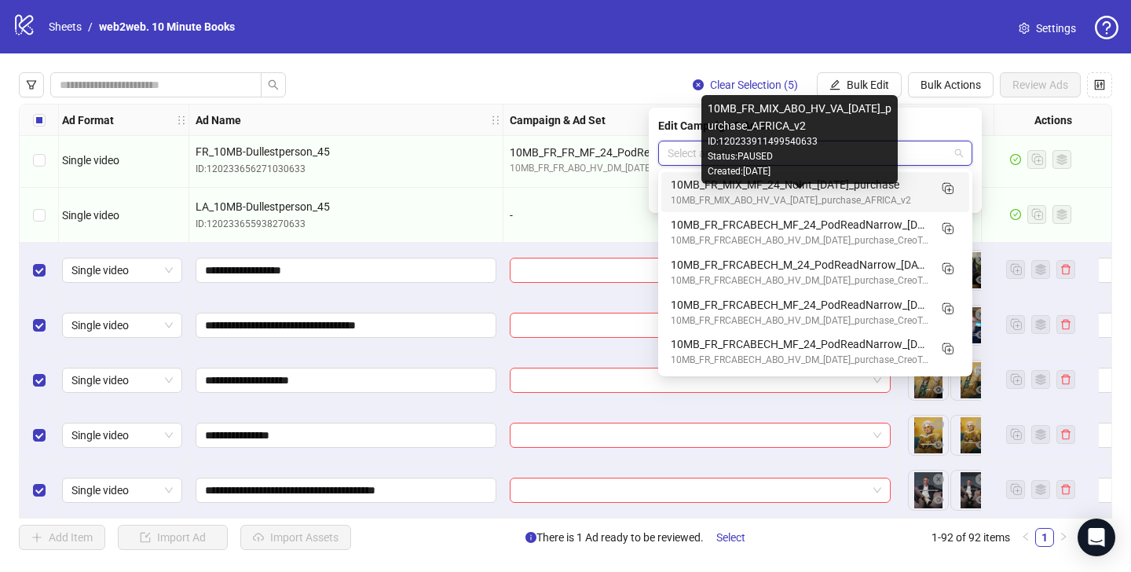
click at [738, 200] on div "10MB_FR_MIX_ABO_HV_VA_11.10.2025_purchase_AFRICA_v2" at bounding box center [800, 200] width 258 height 15
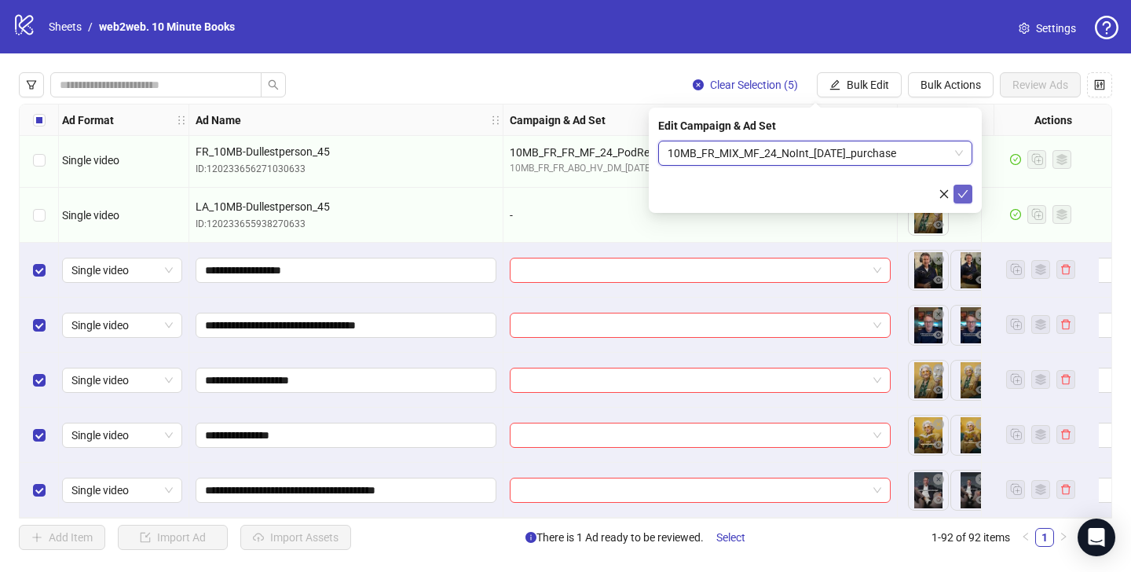
click at [966, 192] on icon "check" at bounding box center [963, 194] width 11 height 11
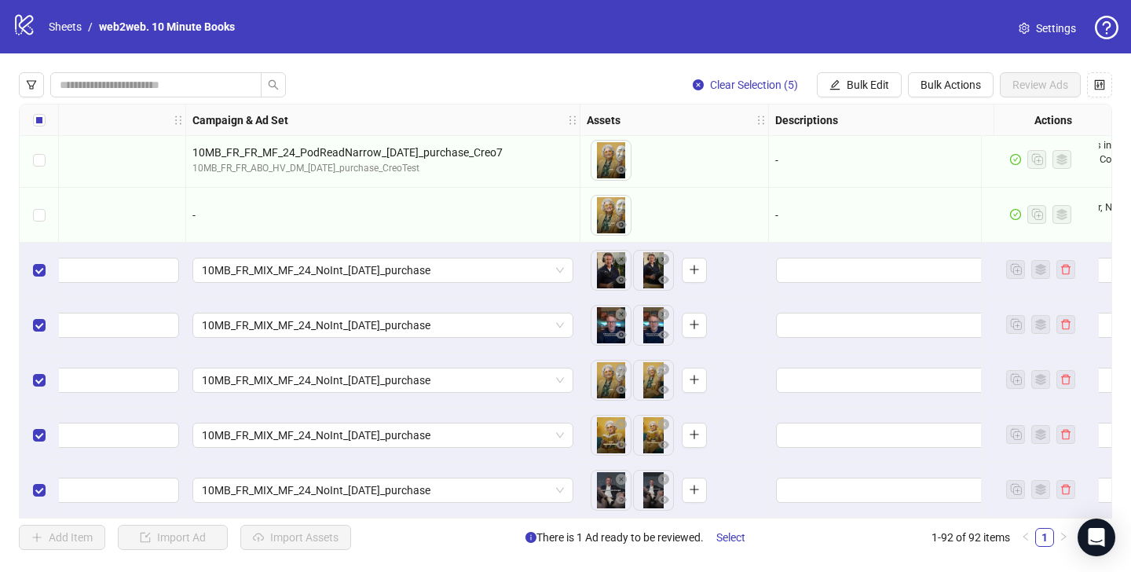
scroll to position [4684, 554]
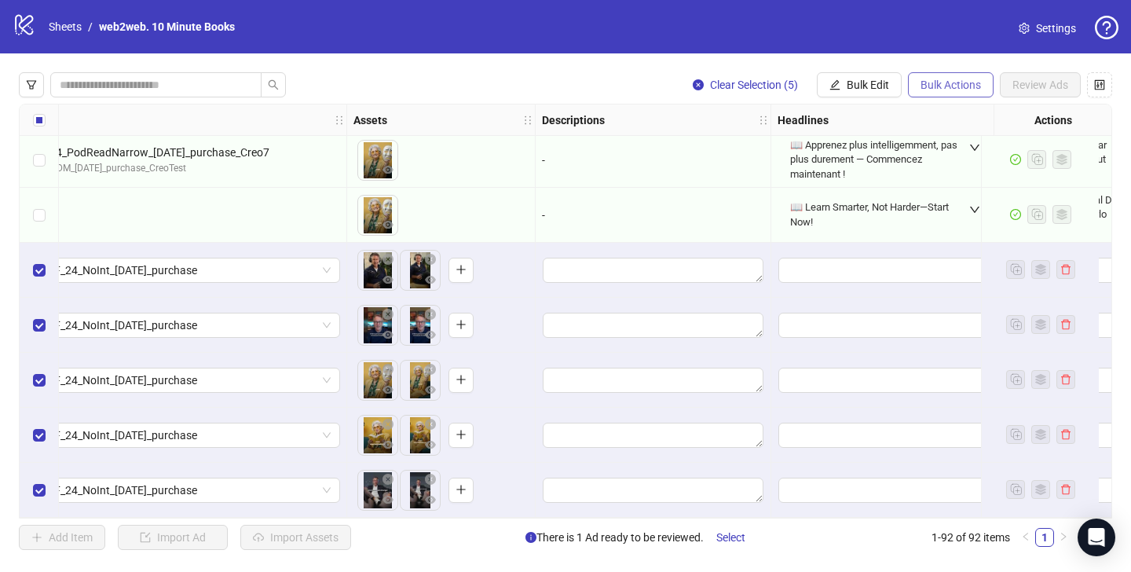
click at [941, 75] on button "Bulk Actions" at bounding box center [951, 84] width 86 height 25
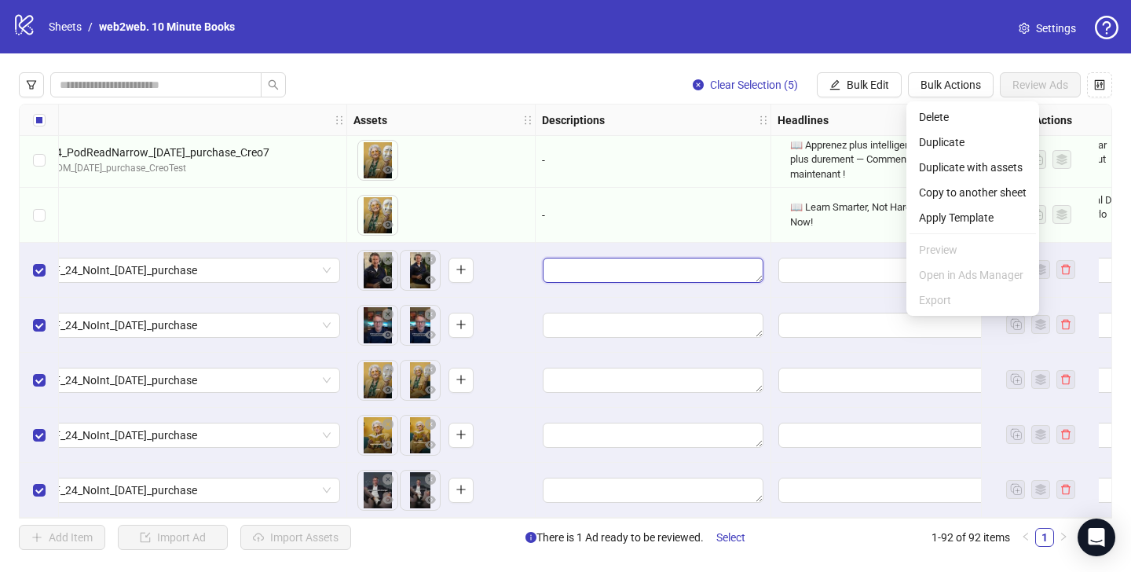
click at [734, 258] on textarea "Edit values" at bounding box center [653, 270] width 221 height 25
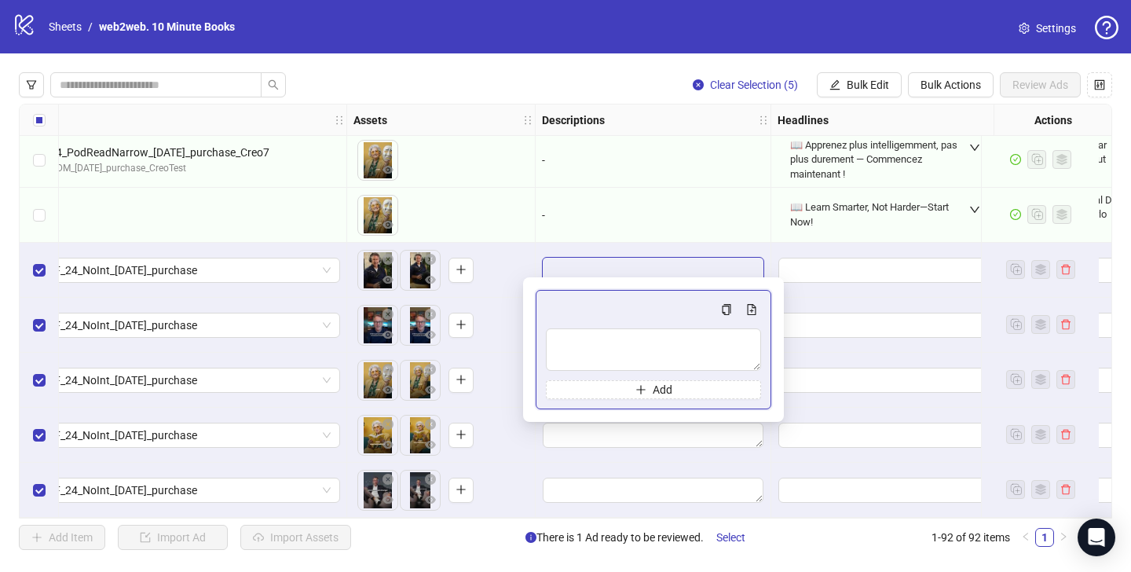
click at [733, 243] on div at bounding box center [654, 270] width 236 height 55
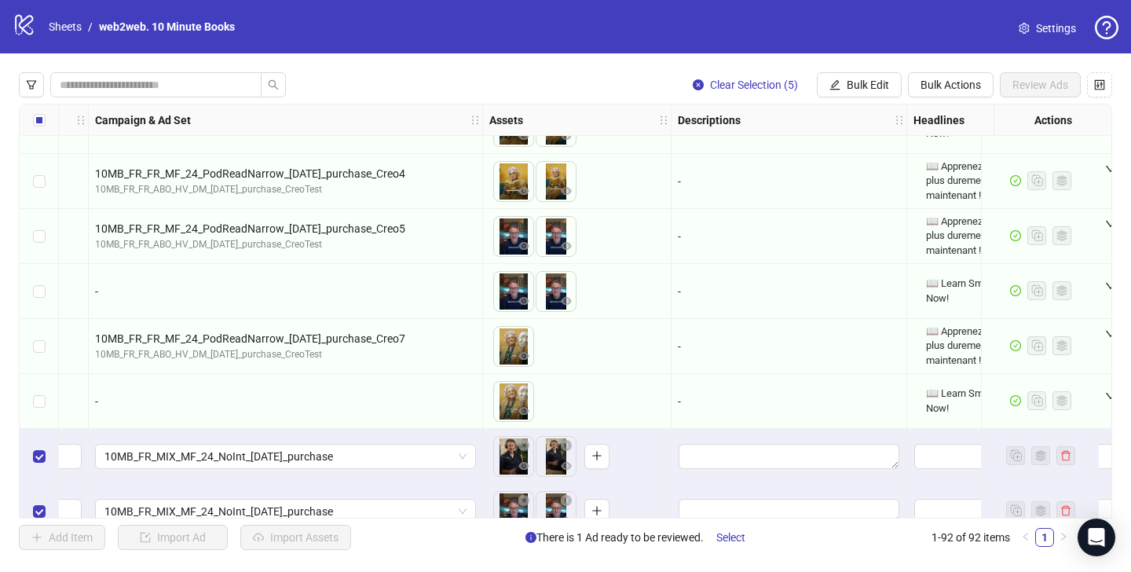
scroll to position [4491, 424]
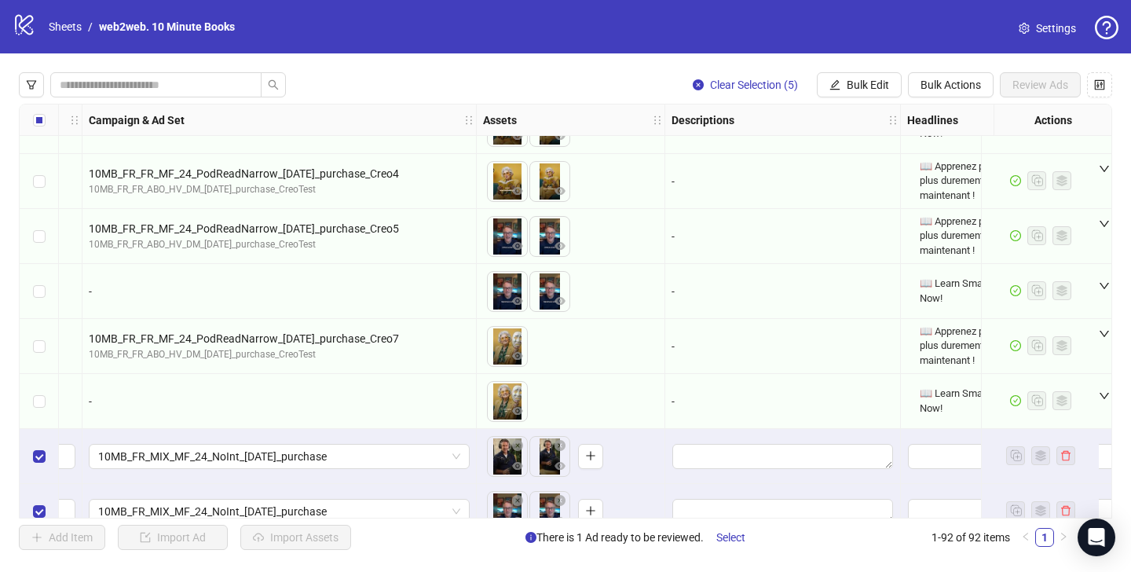
click at [914, 159] on div "📖 Apprenez plus intelligemment, pas plus durement — Commencez maintenant !" at bounding box center [1019, 181] width 210 height 62
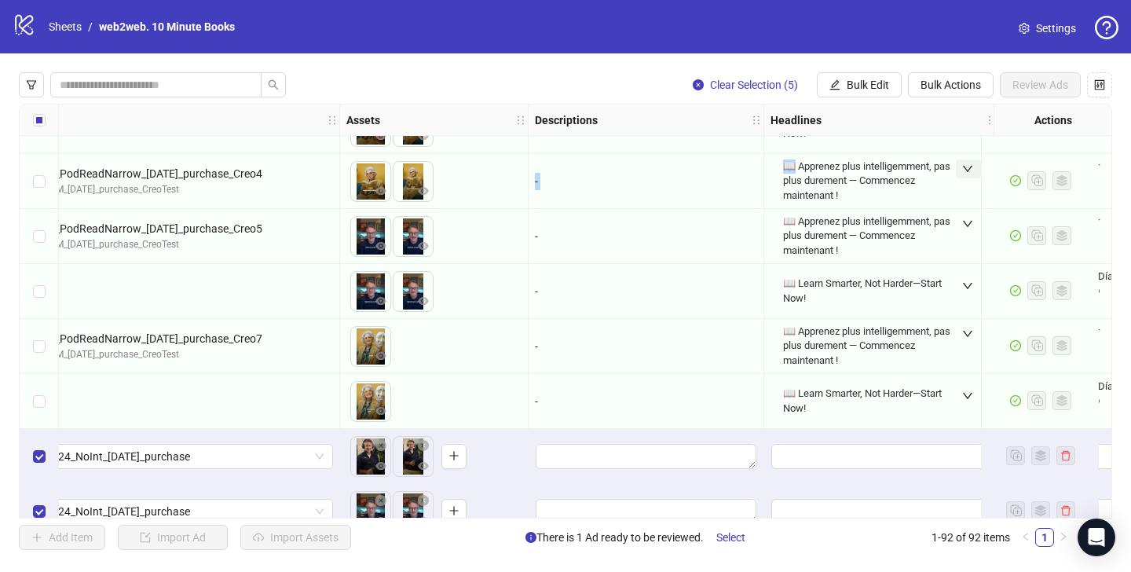
click at [971, 166] on icon "down" at bounding box center [967, 168] width 11 height 11
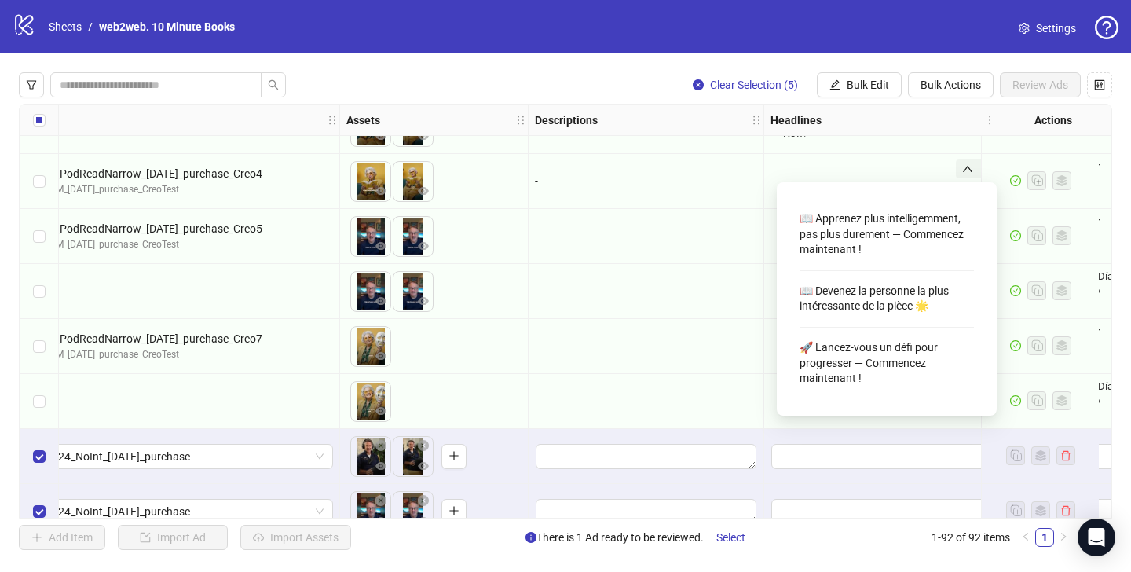
click at [896, 225] on div "📖 Apprenez plus intelligemment, pas plus durement — Commencez maintenant !" at bounding box center [887, 234] width 174 height 59
click at [811, 216] on div "📖 Apprenez plus intelligemment, pas plus durement — Commencez maintenant !" at bounding box center [887, 234] width 174 height 59
click at [813, 217] on div "📖 Apprenez plus intelligemment, pas plus durement — Commencez maintenant !" at bounding box center [887, 234] width 174 height 59
click at [819, 218] on div "📖 Apprenez plus intelligemment, pas plus durement — Commencez maintenant !" at bounding box center [887, 234] width 174 height 59
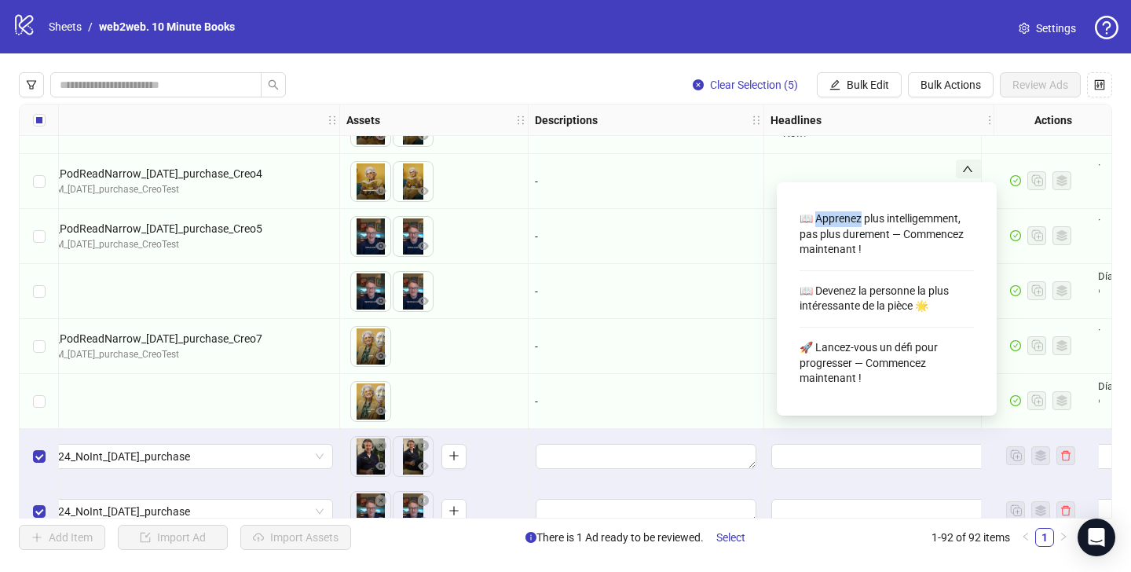
click at [819, 218] on div "📖 Apprenez plus intelligemment, pas plus durement — Commencez maintenant !" at bounding box center [887, 234] width 174 height 59
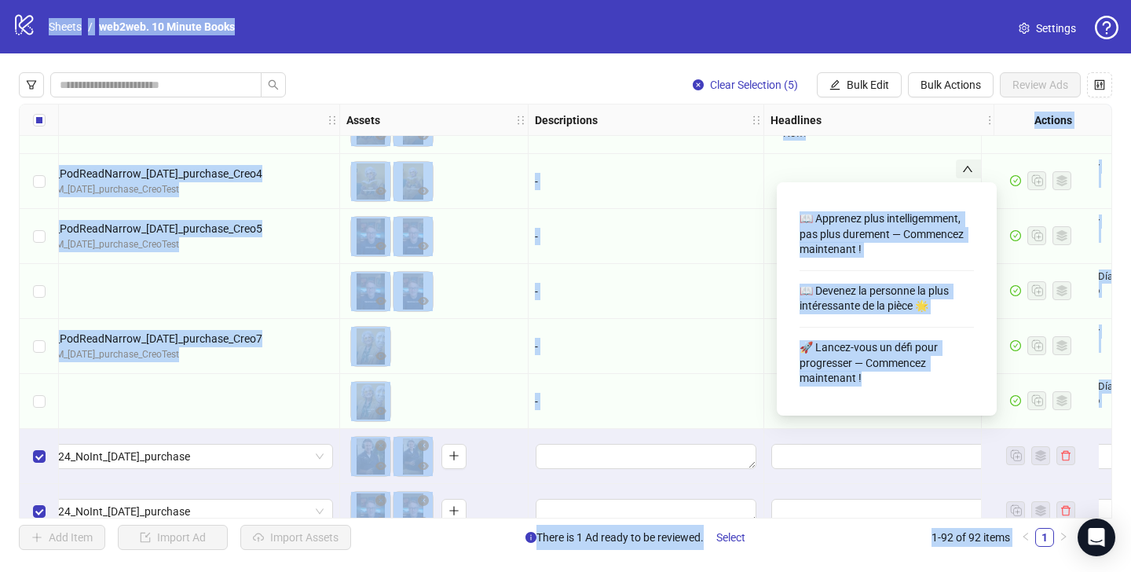
click at [819, 218] on div "📖 Apprenez plus intelligemment, pas plus durement — Commencez maintenant !" at bounding box center [887, 234] width 174 height 59
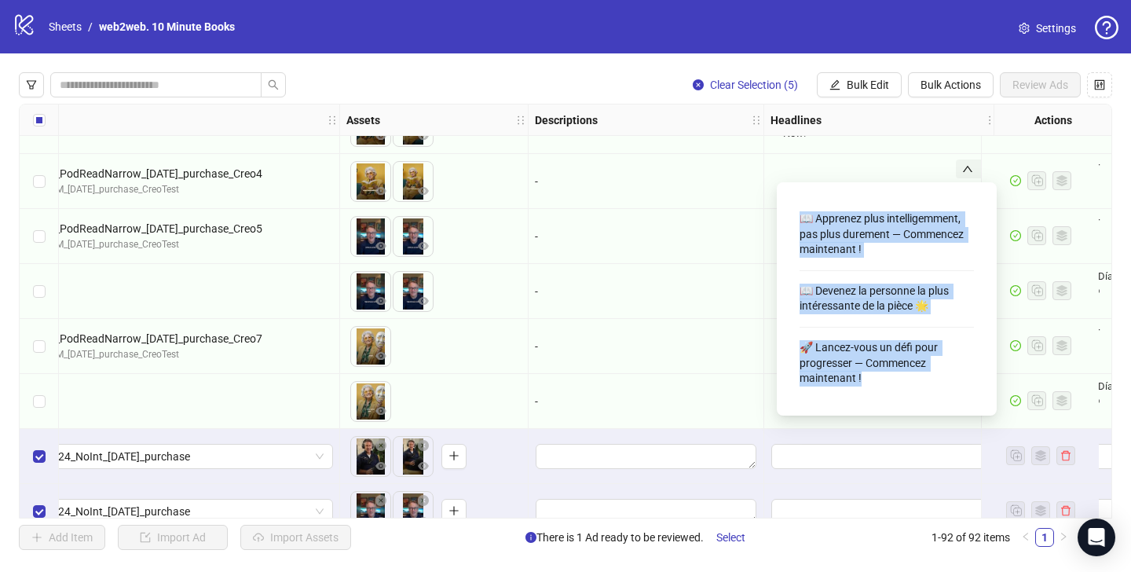
drag, startPoint x: 798, startPoint y: 220, endPoint x: 891, endPoint y: 387, distance: 190.6
click at [891, 395] on div "📖 Apprenez plus intelligemment, pas plus durement — Commencez maintenant ! 📖 De…" at bounding box center [887, 299] width 195 height 208
copy div "📖 Apprenez plus intelligemment, pas plus durement — Commencez maintenant ! 📖 De…"
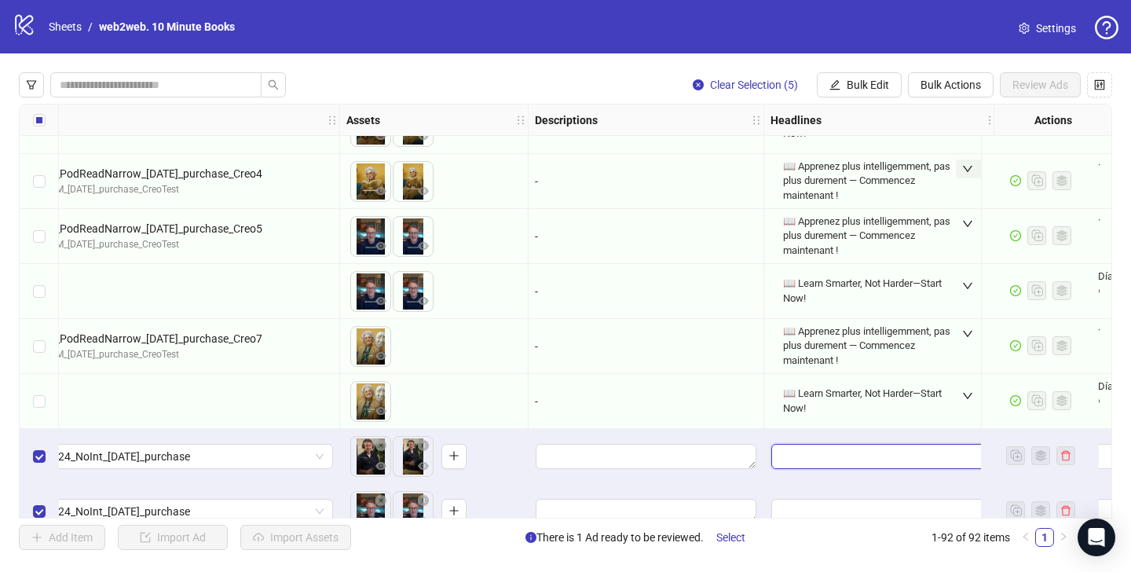
click at [874, 454] on input "Edit values" at bounding box center [881, 456] width 221 height 25
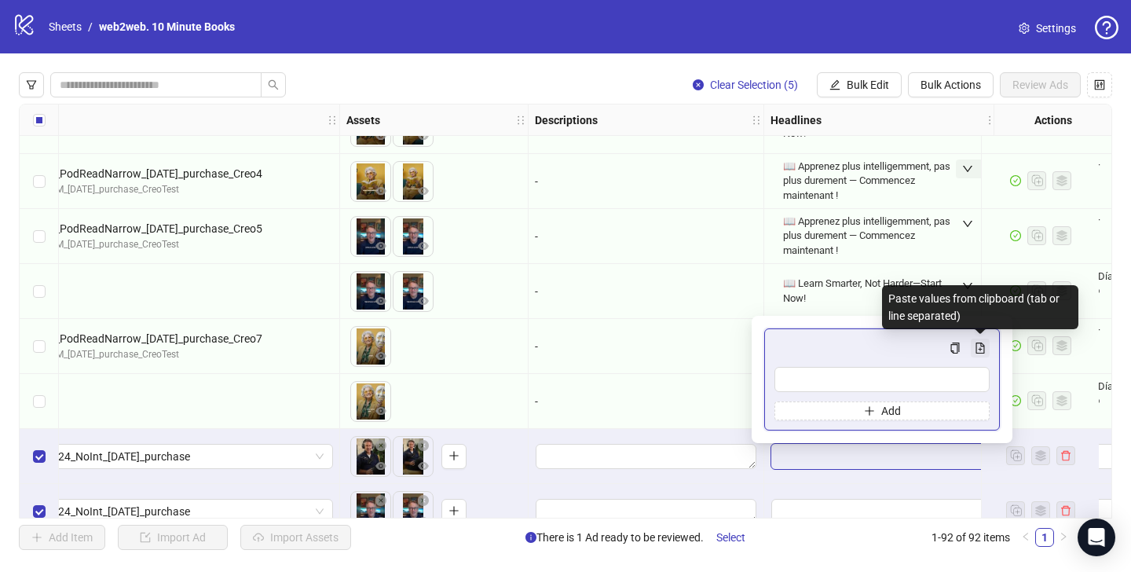
click at [981, 344] on icon "file-add" at bounding box center [980, 348] width 11 height 11
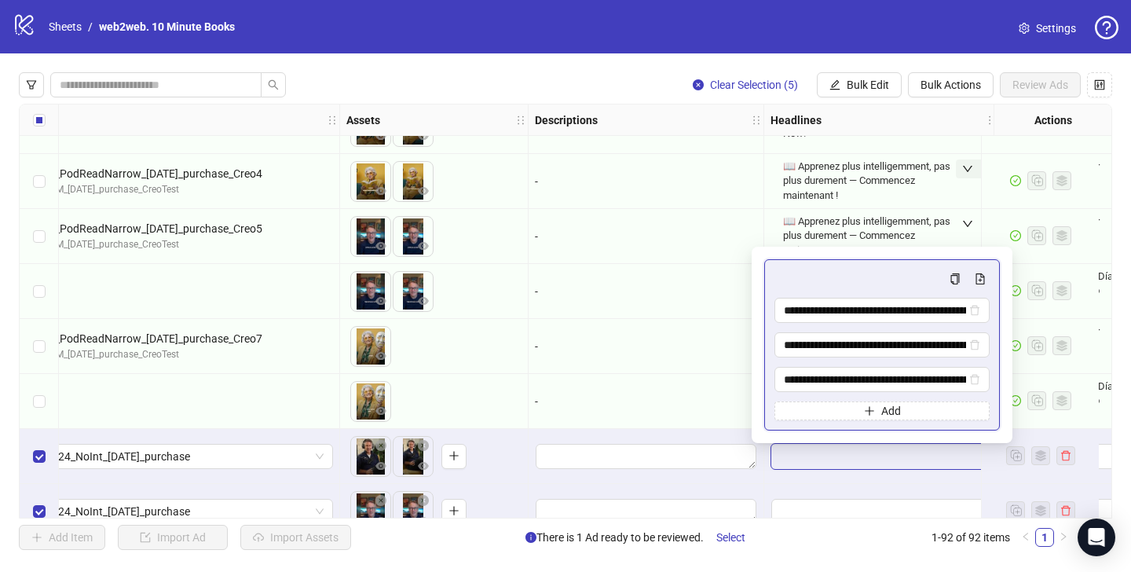
click at [738, 438] on div at bounding box center [647, 456] width 236 height 55
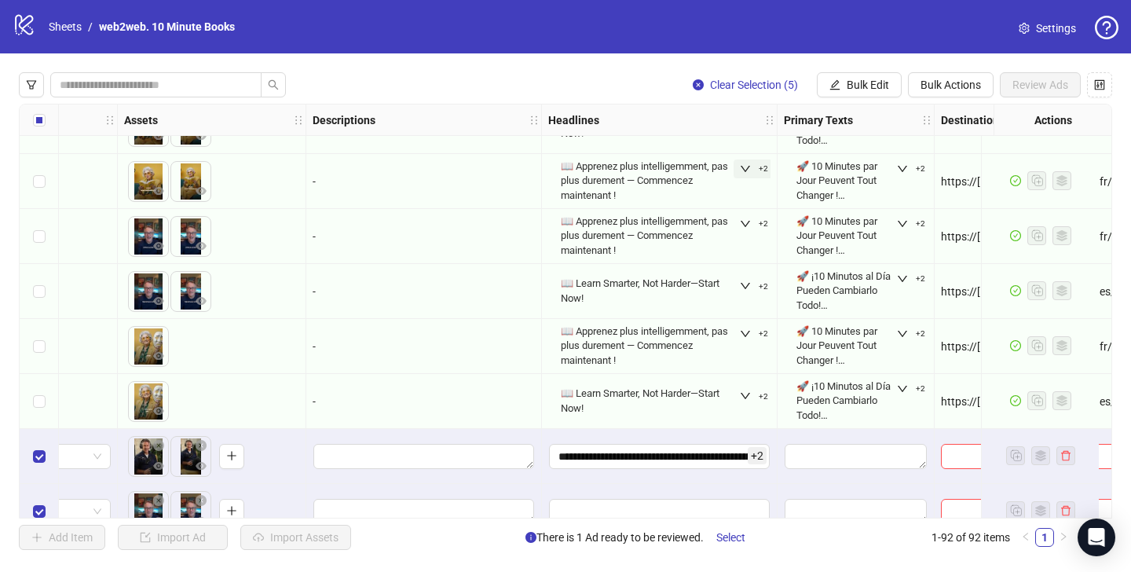
scroll to position [4491, 852]
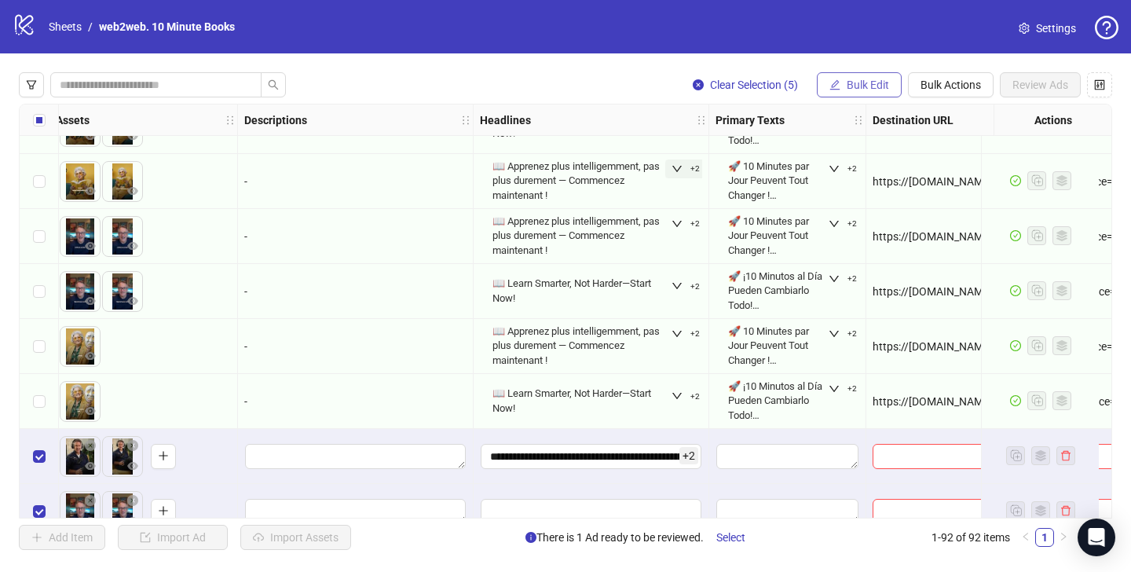
click at [880, 85] on span "Bulk Edit" at bounding box center [868, 85] width 42 height 13
click at [921, 83] on span "Bulk Actions" at bounding box center [951, 85] width 60 height 13
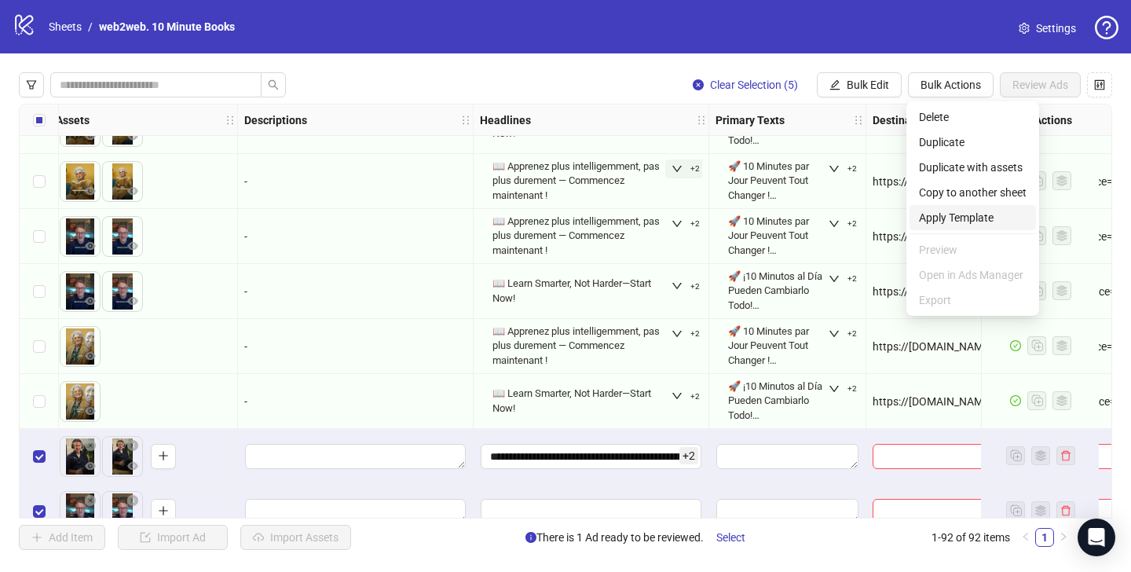
click at [966, 215] on span "Apply Template" at bounding box center [973, 217] width 108 height 17
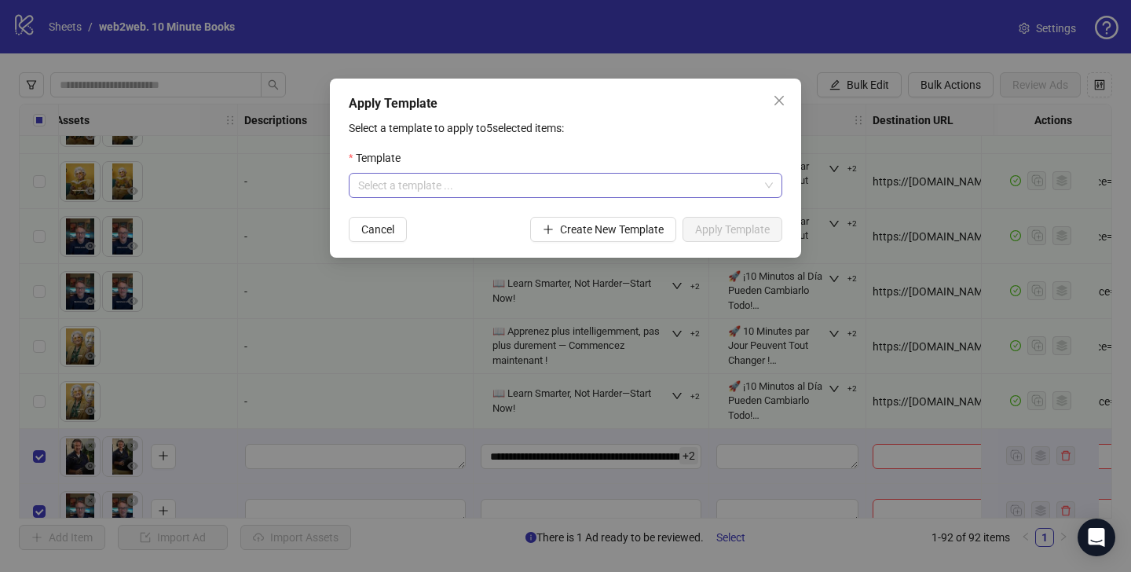
click at [523, 182] on input "search" at bounding box center [558, 186] width 401 height 24
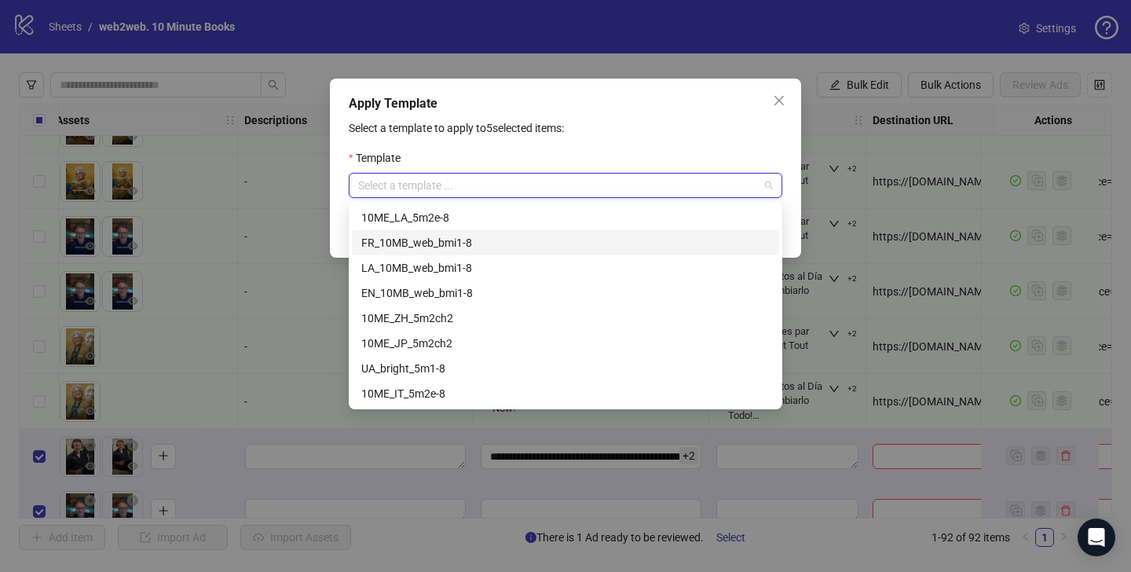
click at [519, 236] on div "FR_10MB_web_bmi1-8" at bounding box center [565, 242] width 409 height 17
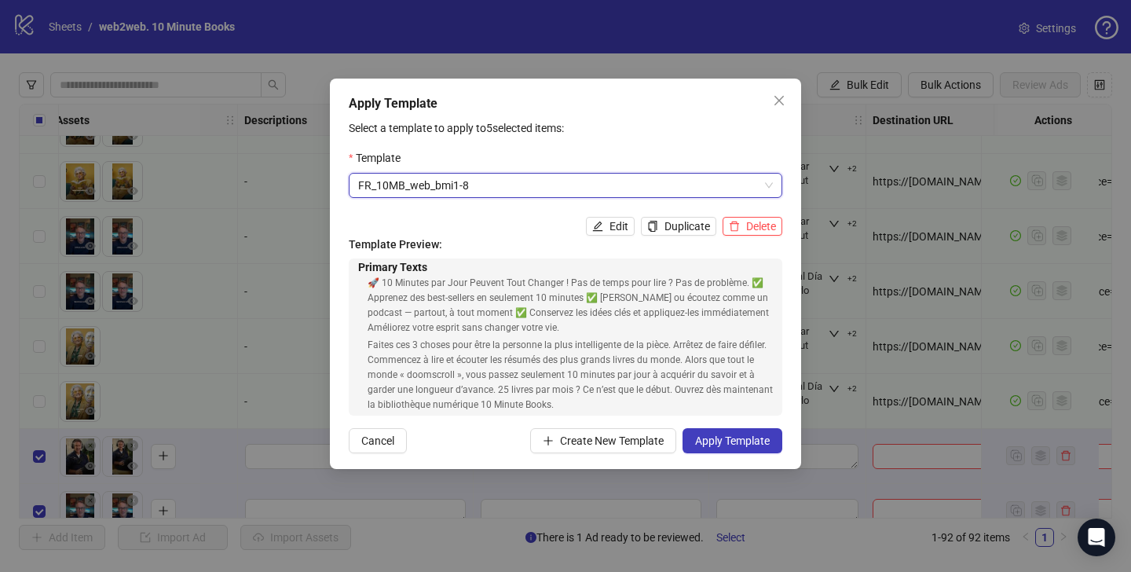
scroll to position [11, 0]
click at [740, 94] on div "Apply Template" at bounding box center [566, 103] width 434 height 19
click at [780, 94] on icon "close" at bounding box center [779, 100] width 13 height 13
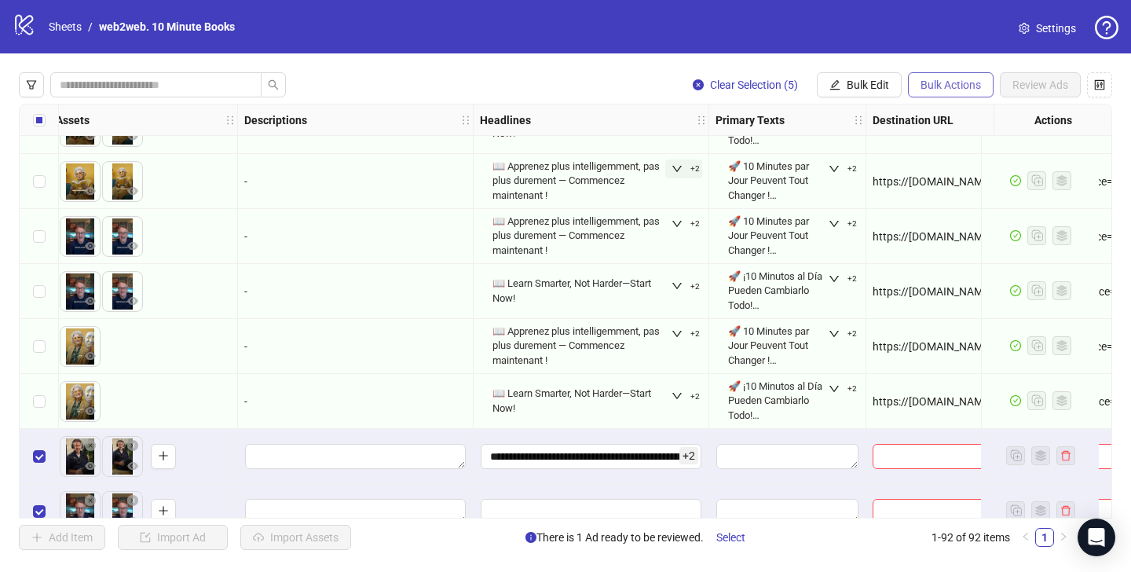
click at [937, 79] on span "Bulk Actions" at bounding box center [951, 85] width 60 height 13
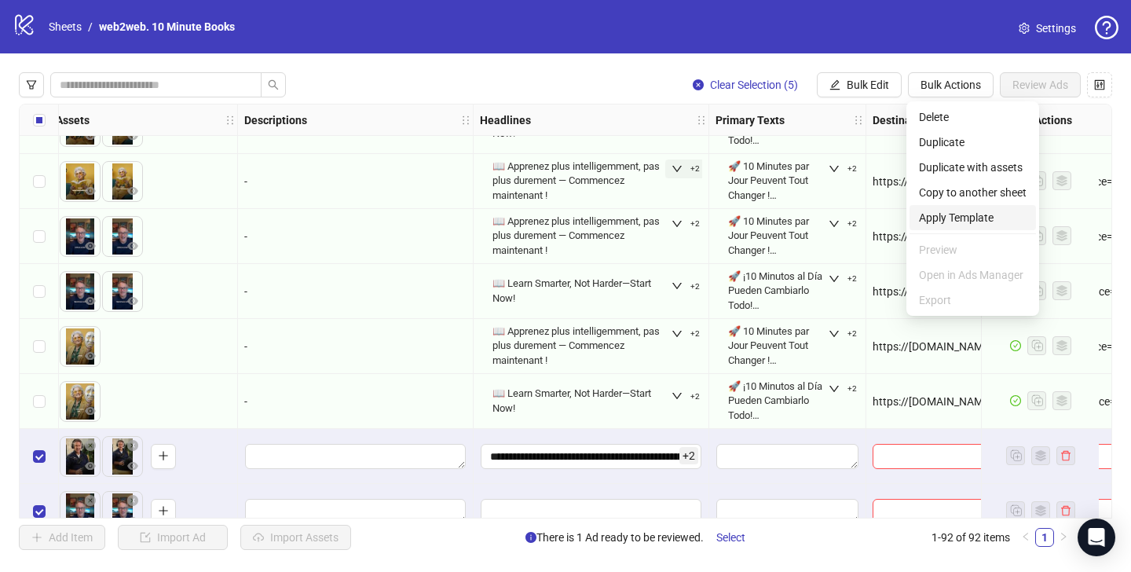
click at [960, 216] on span "Apply Template" at bounding box center [973, 217] width 108 height 17
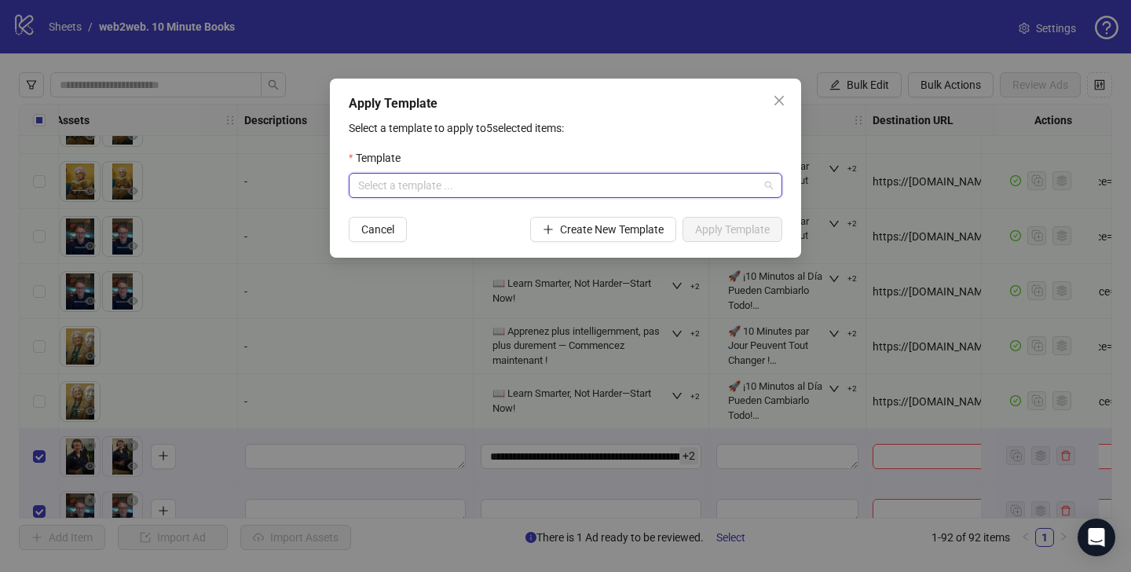
click at [522, 193] on input "search" at bounding box center [558, 186] width 401 height 24
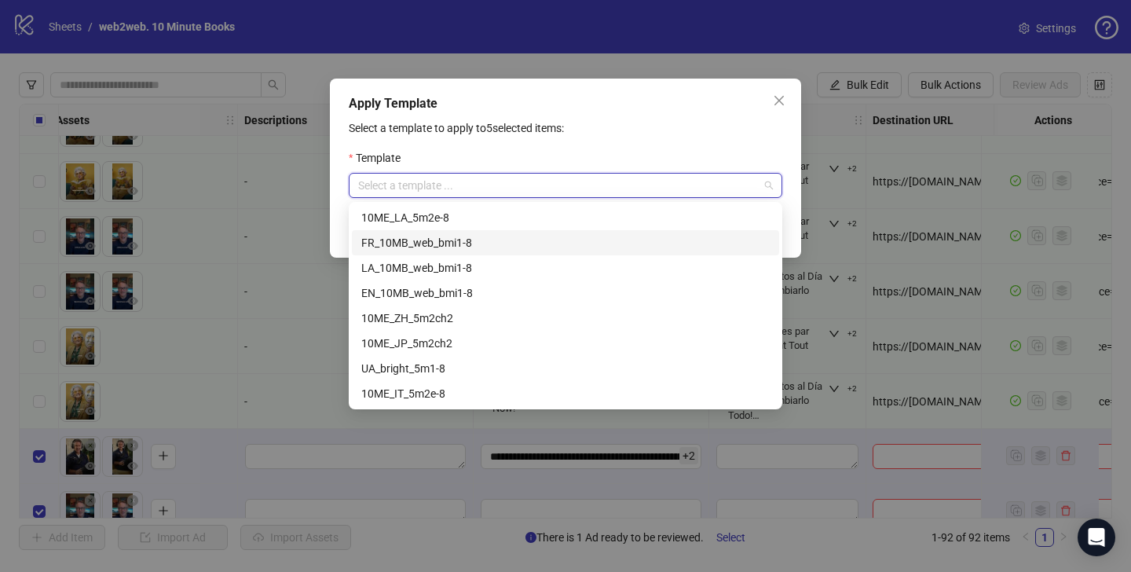
click at [514, 237] on div "FR_10MB_web_bmi1-8" at bounding box center [565, 242] width 409 height 17
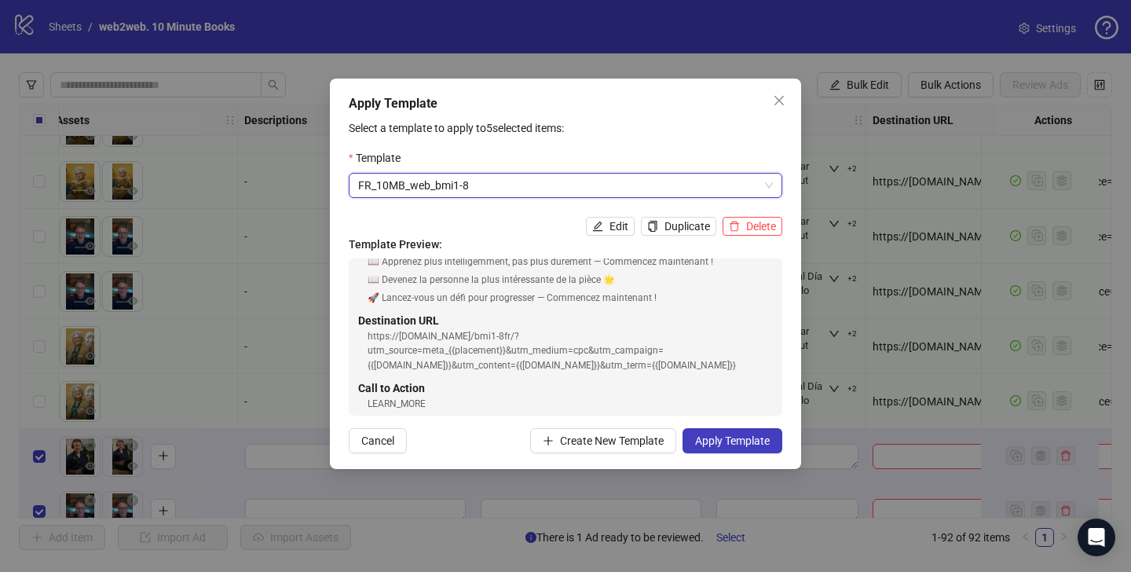
scroll to position [265, 0]
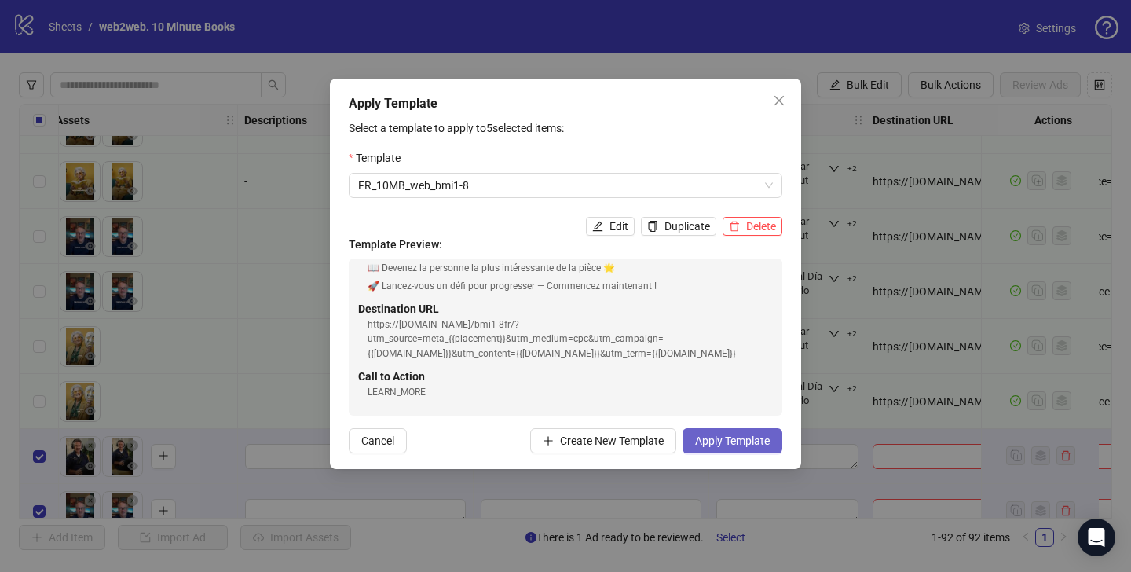
click at [724, 439] on span "Apply Template" at bounding box center [732, 440] width 75 height 13
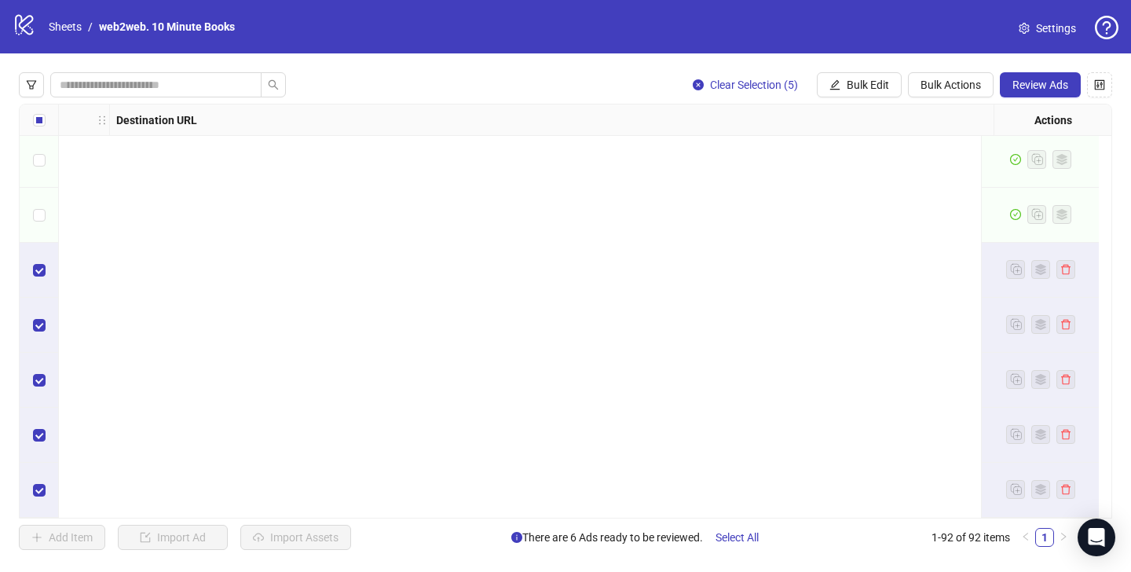
scroll to position [4684, 0]
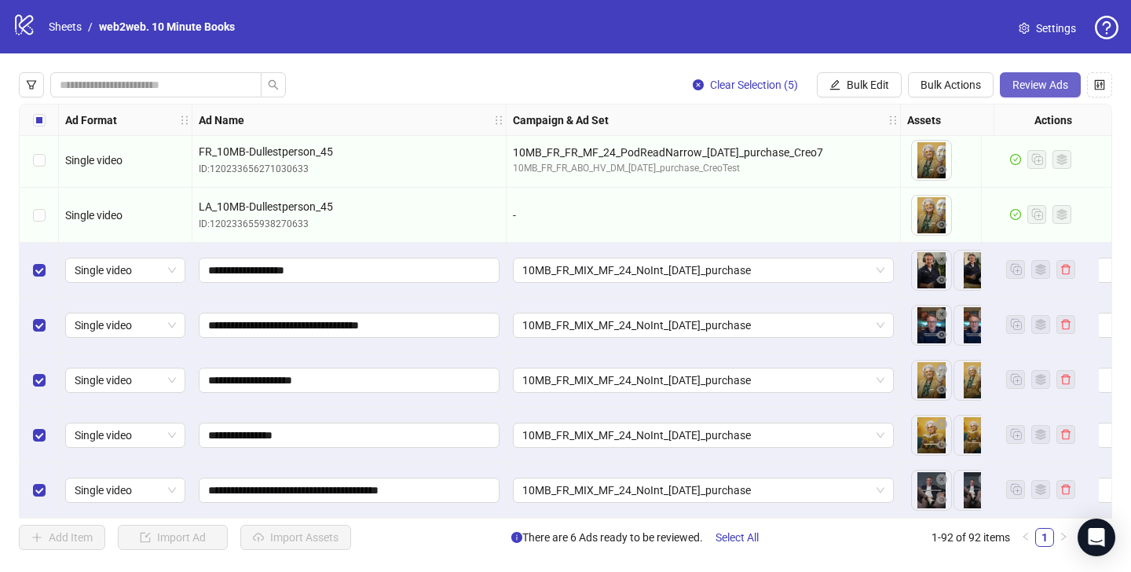
click at [1068, 77] on button "Review Ads" at bounding box center [1040, 84] width 81 height 25
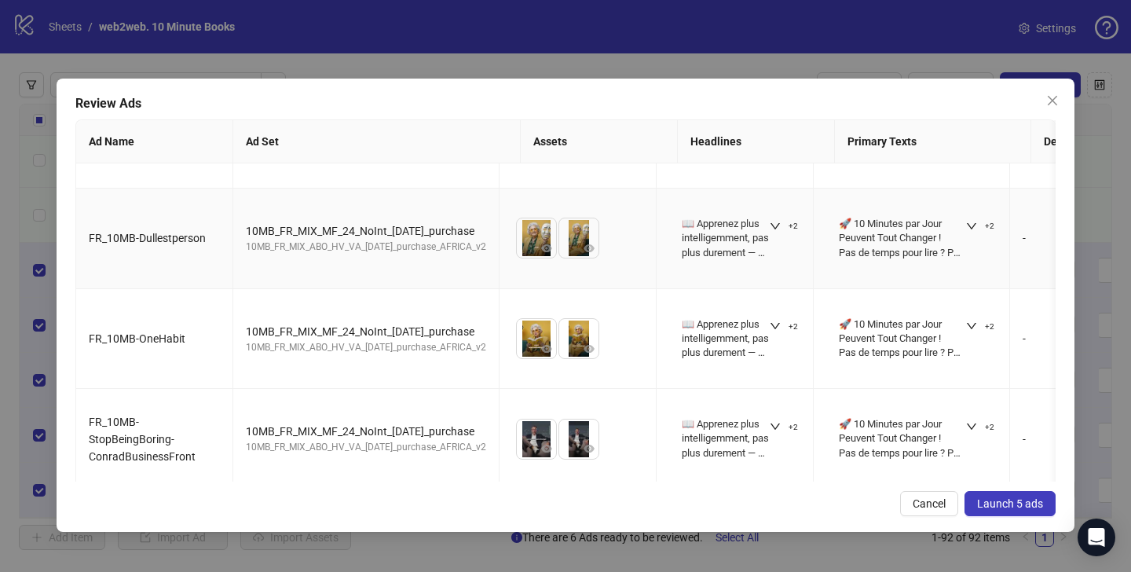
scroll to position [183, 0]
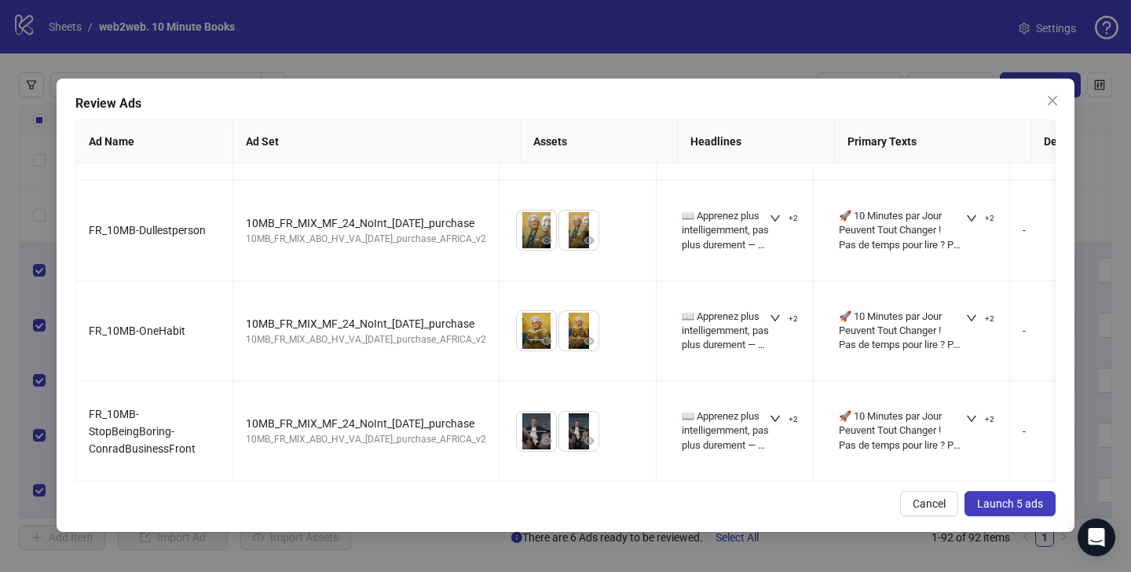
click at [1010, 496] on button "Launch 5 ads" at bounding box center [1010, 503] width 91 height 25
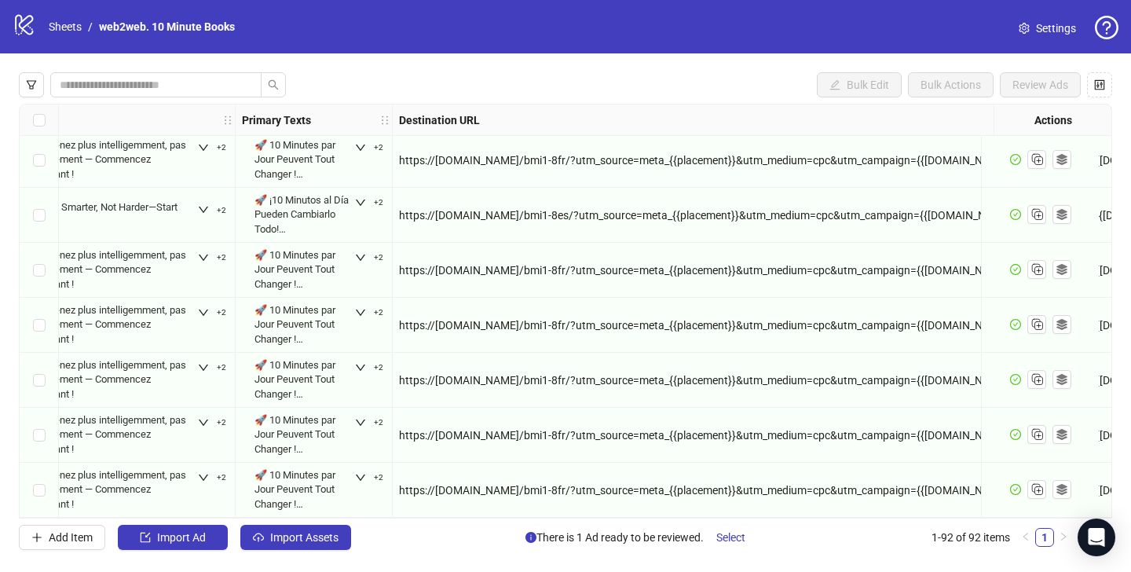
scroll to position [4684, 1561]
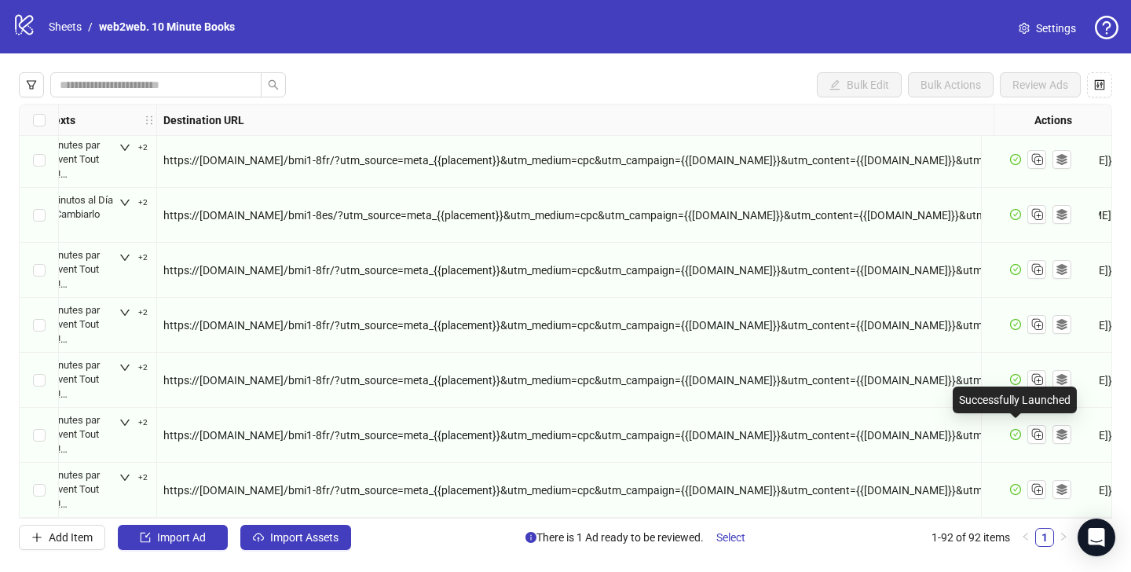
click at [1018, 429] on icon "check-circle" at bounding box center [1015, 434] width 11 height 11
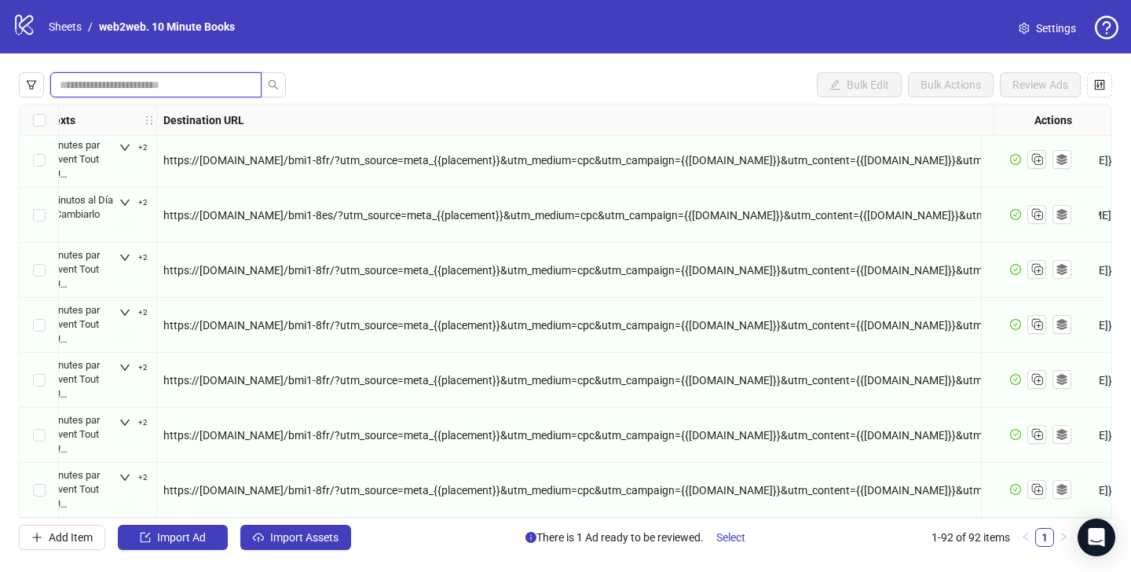
click at [160, 82] on input "search" at bounding box center [150, 84] width 180 height 17
click at [41, 89] on button "button" at bounding box center [31, 84] width 25 height 25
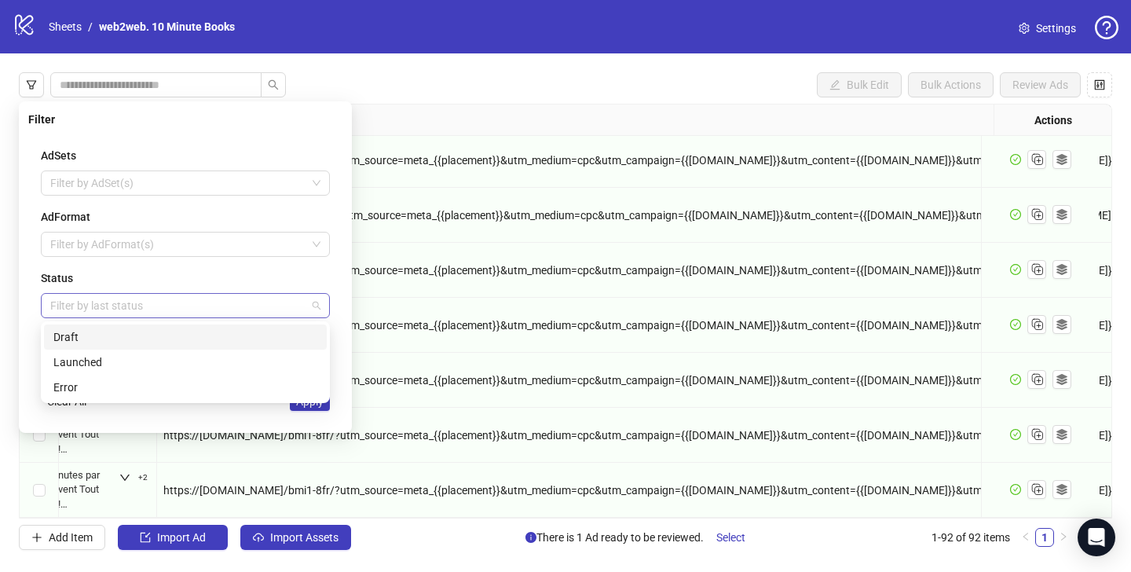
click at [75, 302] on div at bounding box center [177, 306] width 266 height 22
click at [75, 389] on div "Error" at bounding box center [185, 387] width 264 height 17
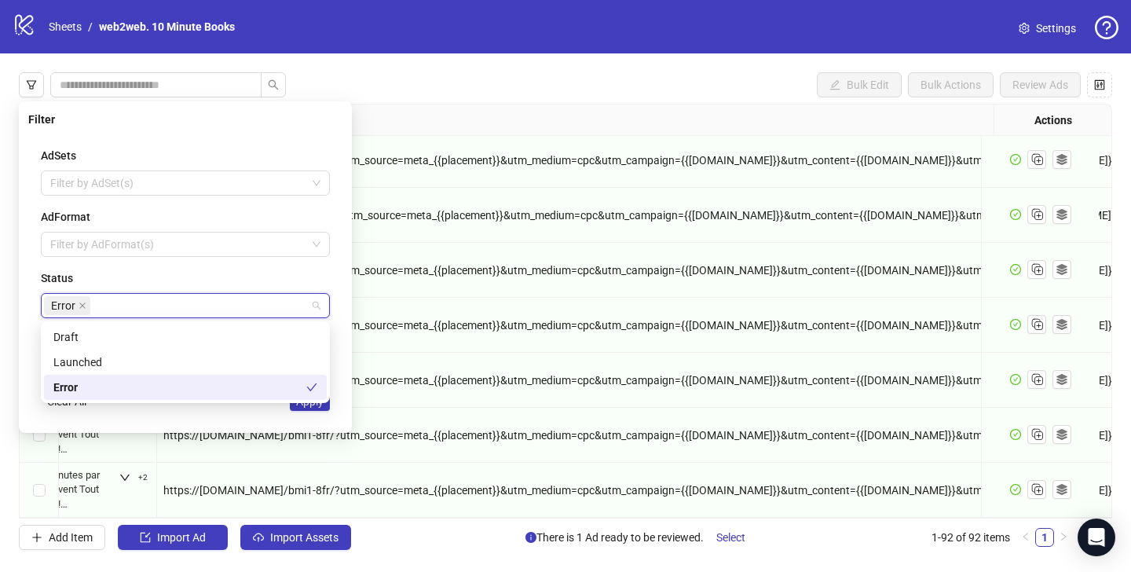
click at [320, 413] on div "AdSets Filter by AdSet(s) AdFormat Filter by AdFormat(s) Status Error Last Modi…" at bounding box center [185, 278] width 314 height 289
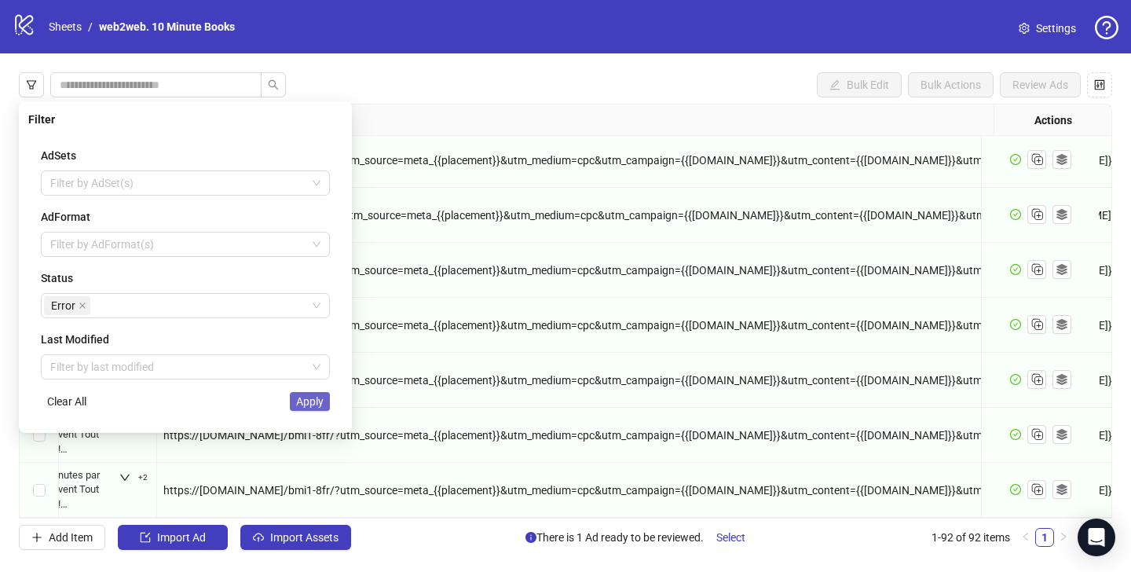
click at [320, 404] on span "Apply" at bounding box center [309, 401] width 27 height 13
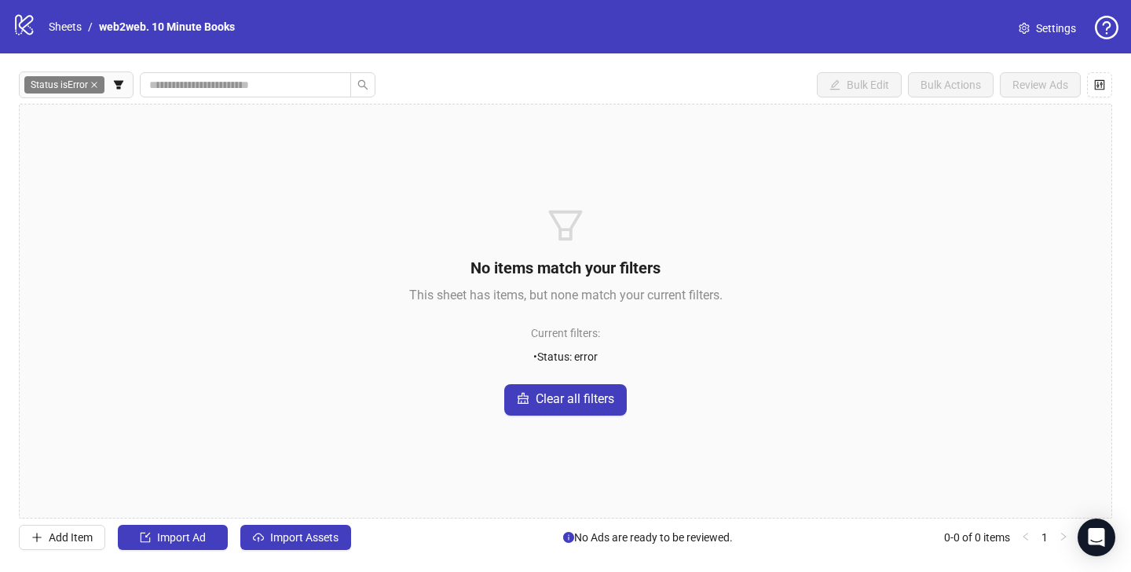
click at [96, 82] on icon "close" at bounding box center [94, 85] width 8 height 8
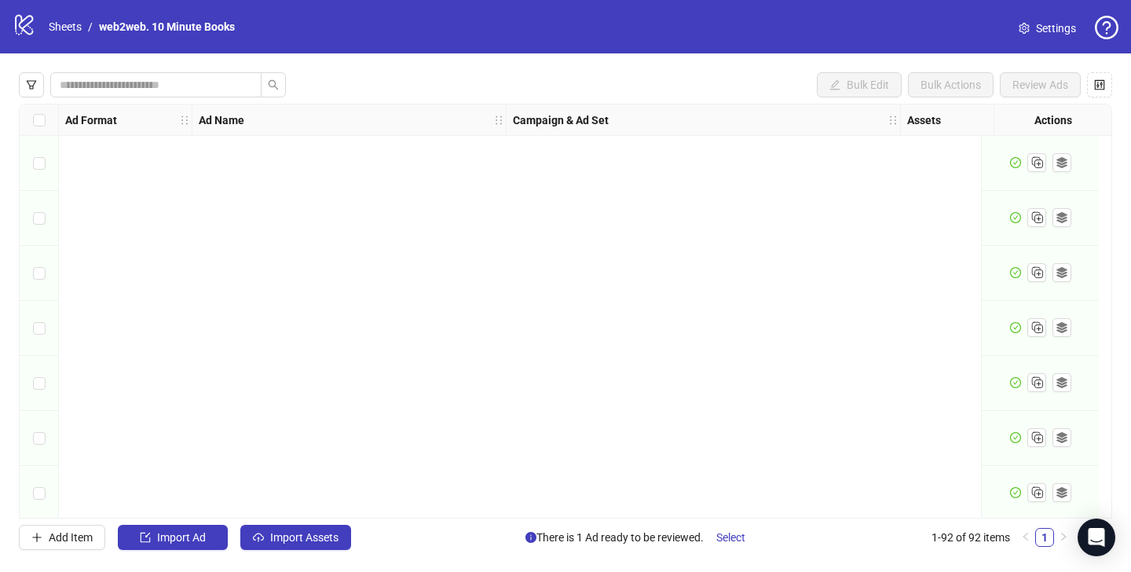
scroll to position [4684, 0]
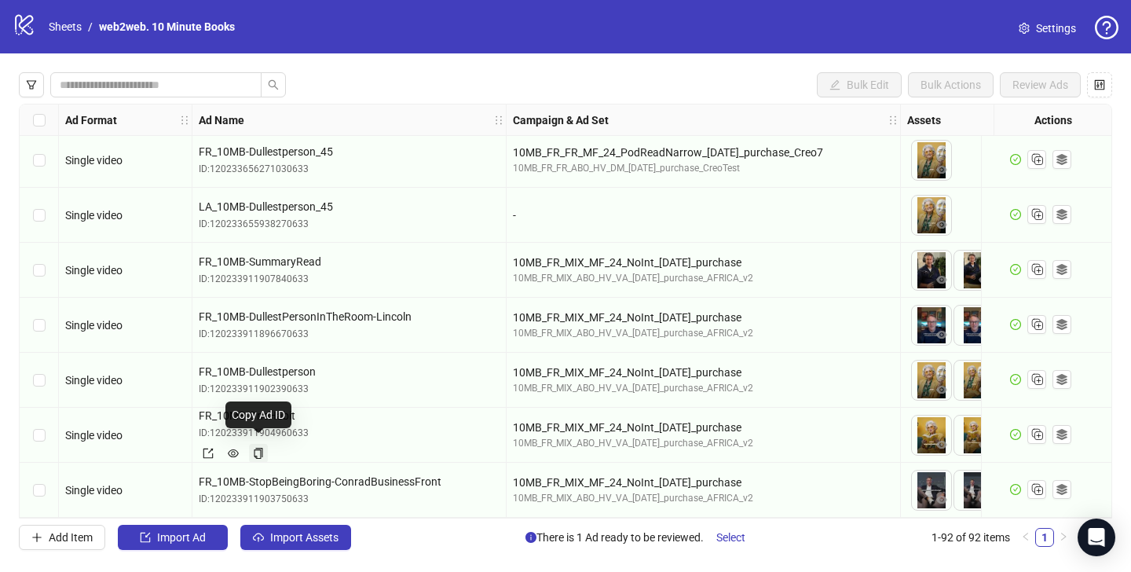
click at [257, 448] on icon "copy" at bounding box center [258, 453] width 11 height 11
click at [237, 450] on icon "eye" at bounding box center [233, 453] width 11 height 11
click at [208, 448] on icon "export" at bounding box center [208, 453] width 11 height 11
click at [213, 448] on icon "export" at bounding box center [208, 453] width 11 height 11
